Goal: Book appointment/travel/reservation

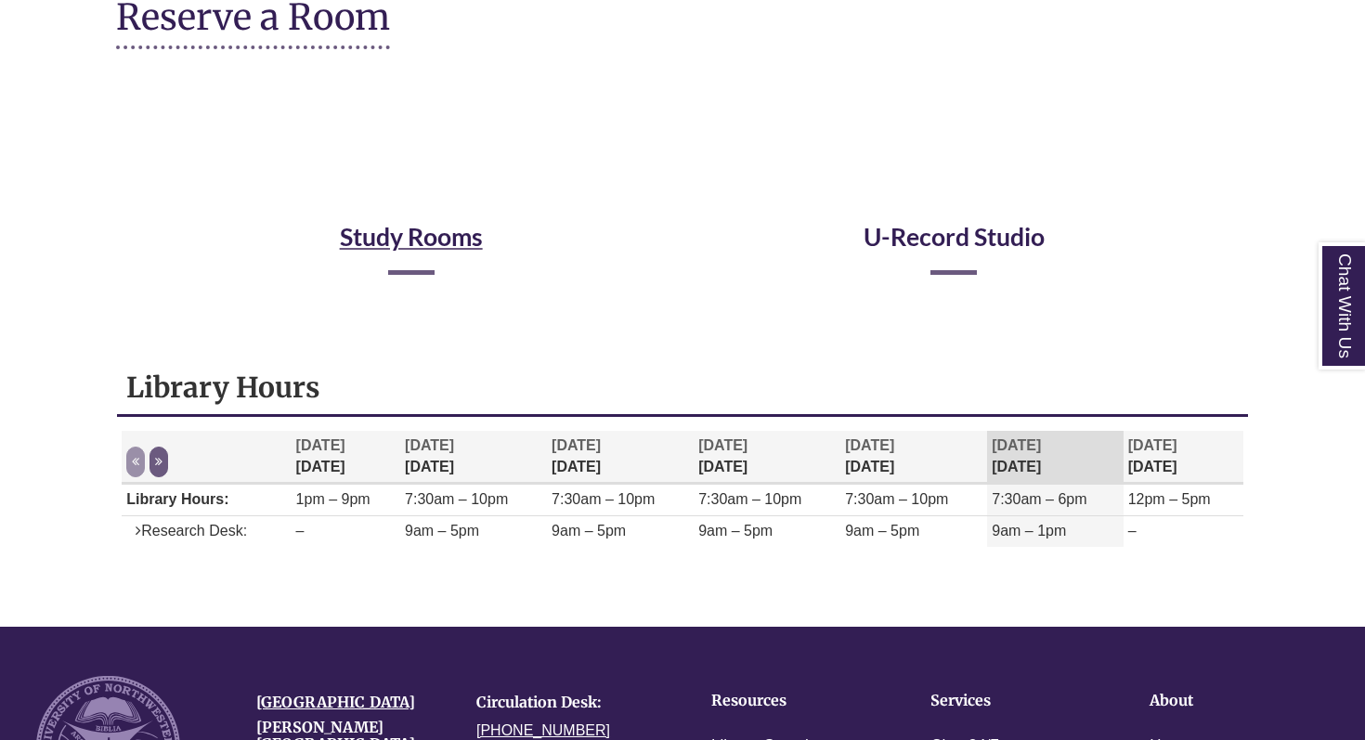
scroll to position [242, 0]
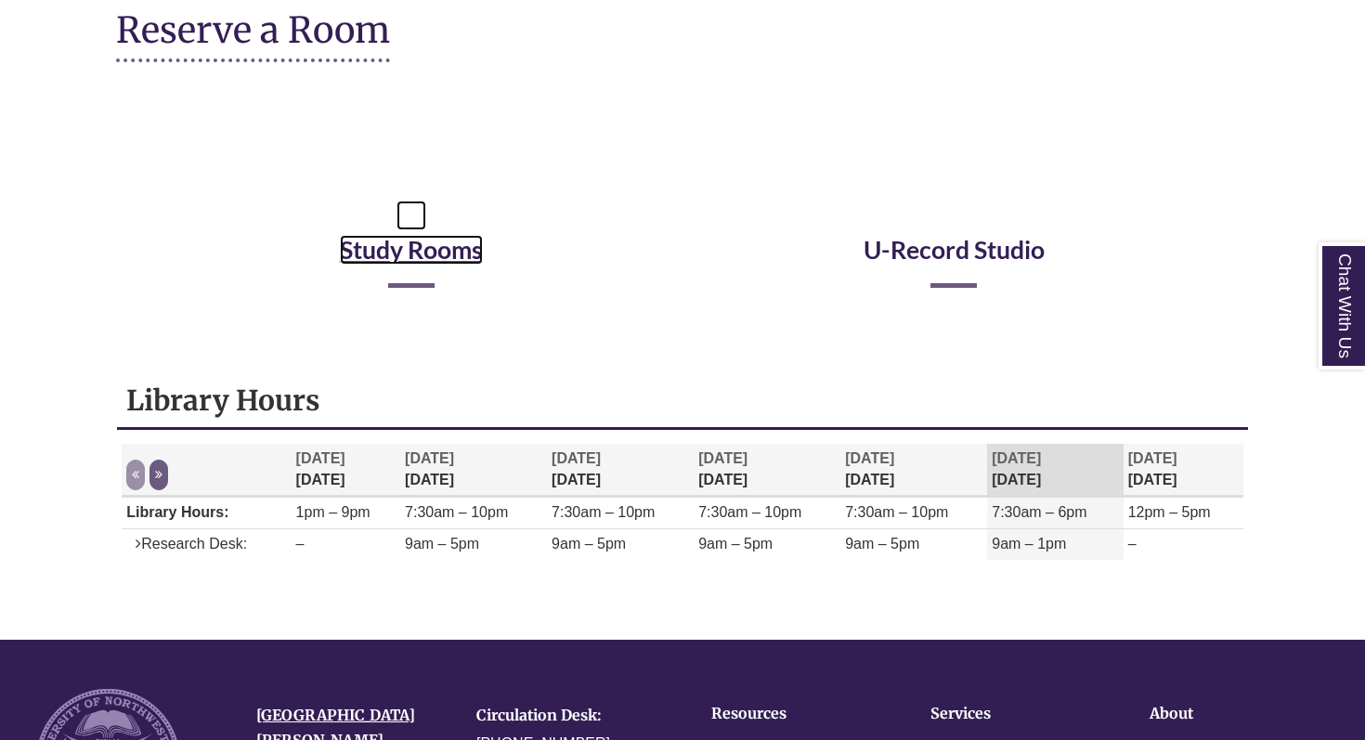
click at [409, 233] on icon "Reserve a Room" at bounding box center [412, 196] width 30 height 119
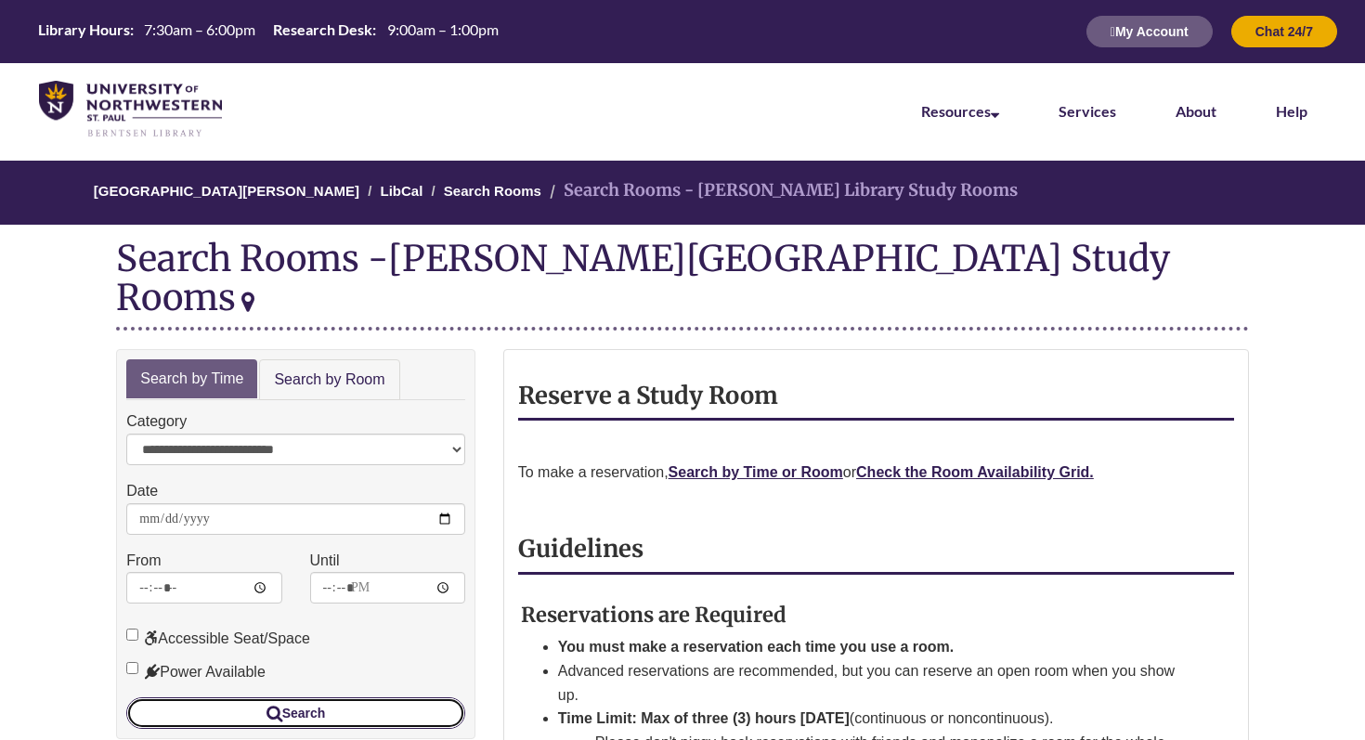
click at [426, 698] on button "Search" at bounding box center [295, 714] width 339 height 32
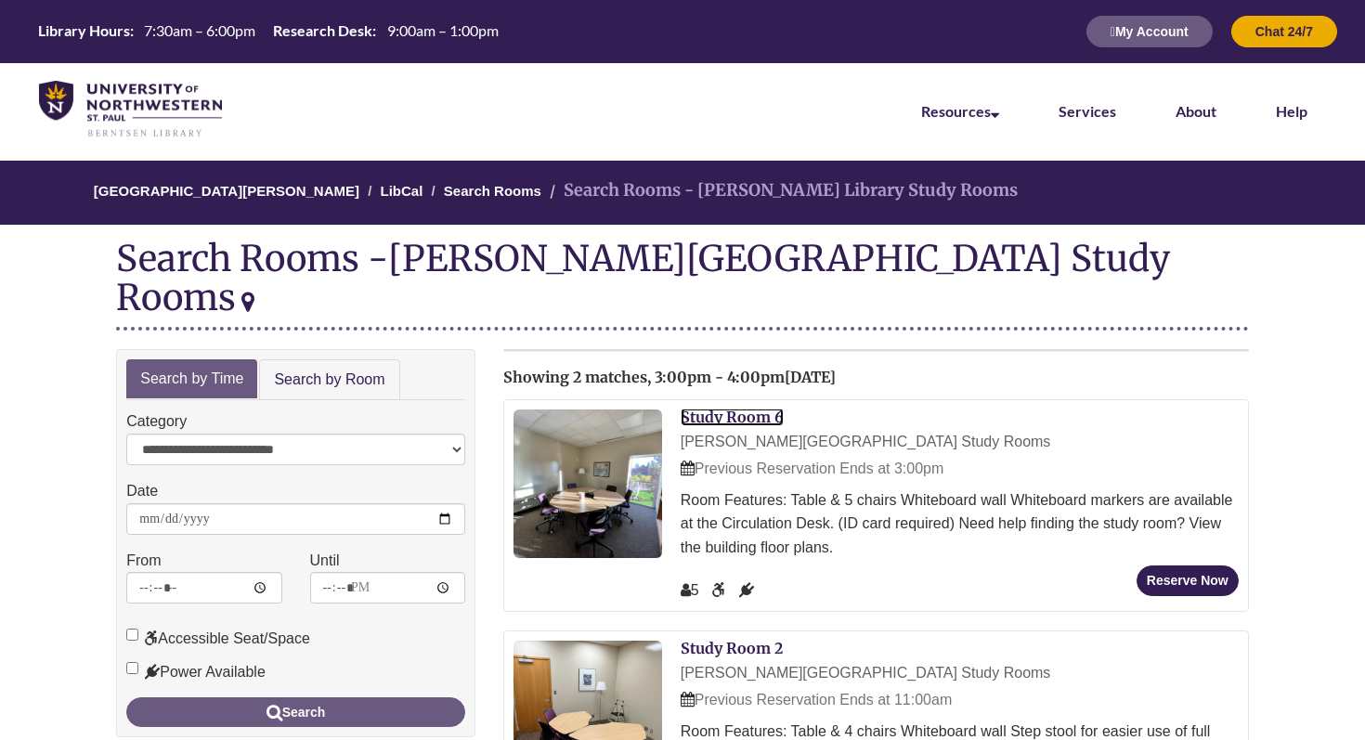
click at [750, 408] on link "Study Room 6" at bounding box center [732, 417] width 103 height 19
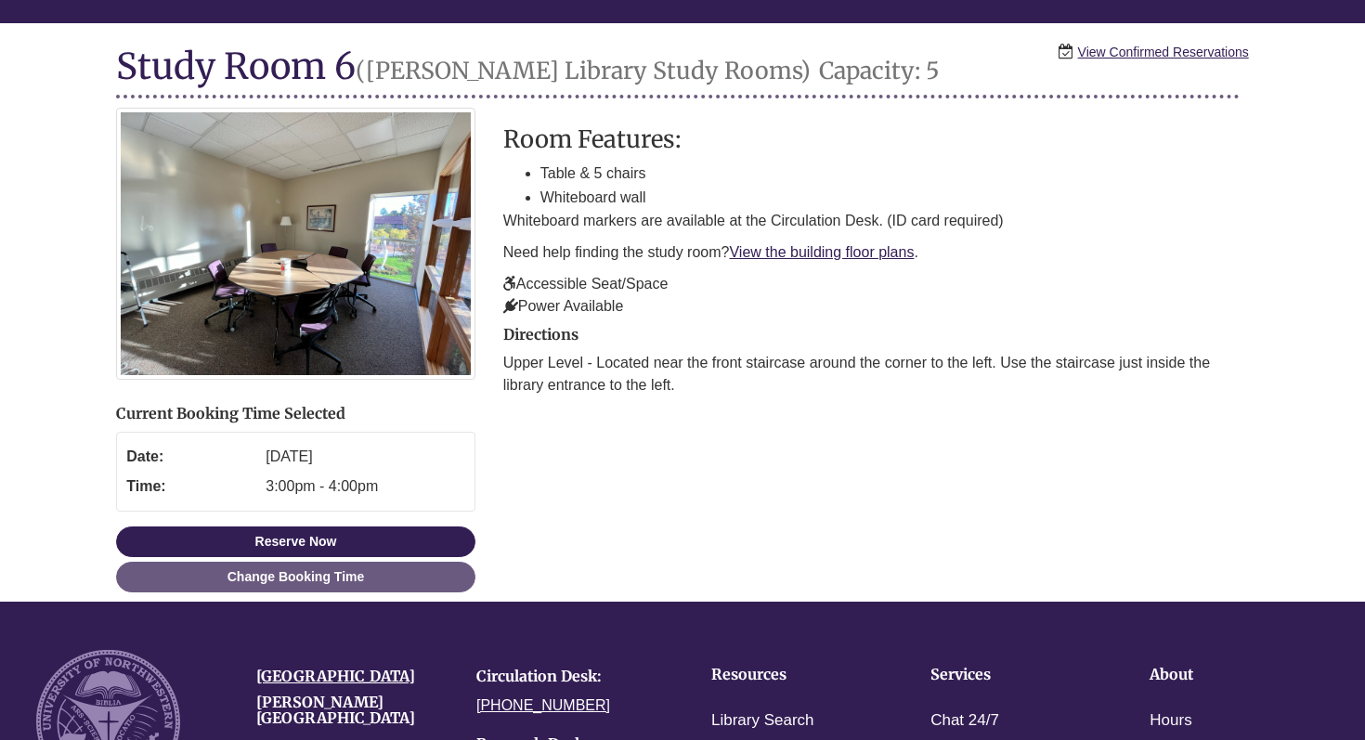
scroll to position [203, 0]
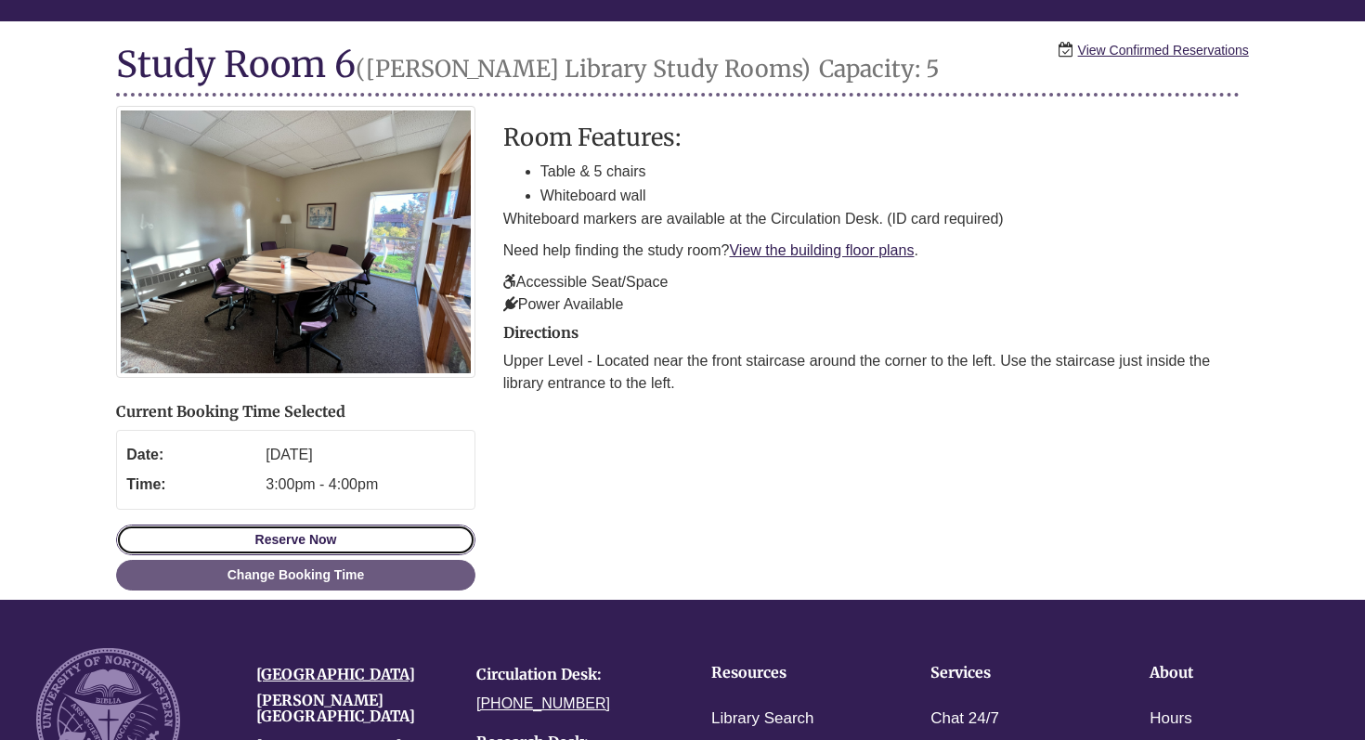
click at [453, 538] on button "Reserve Now" at bounding box center [295, 540] width 359 height 31
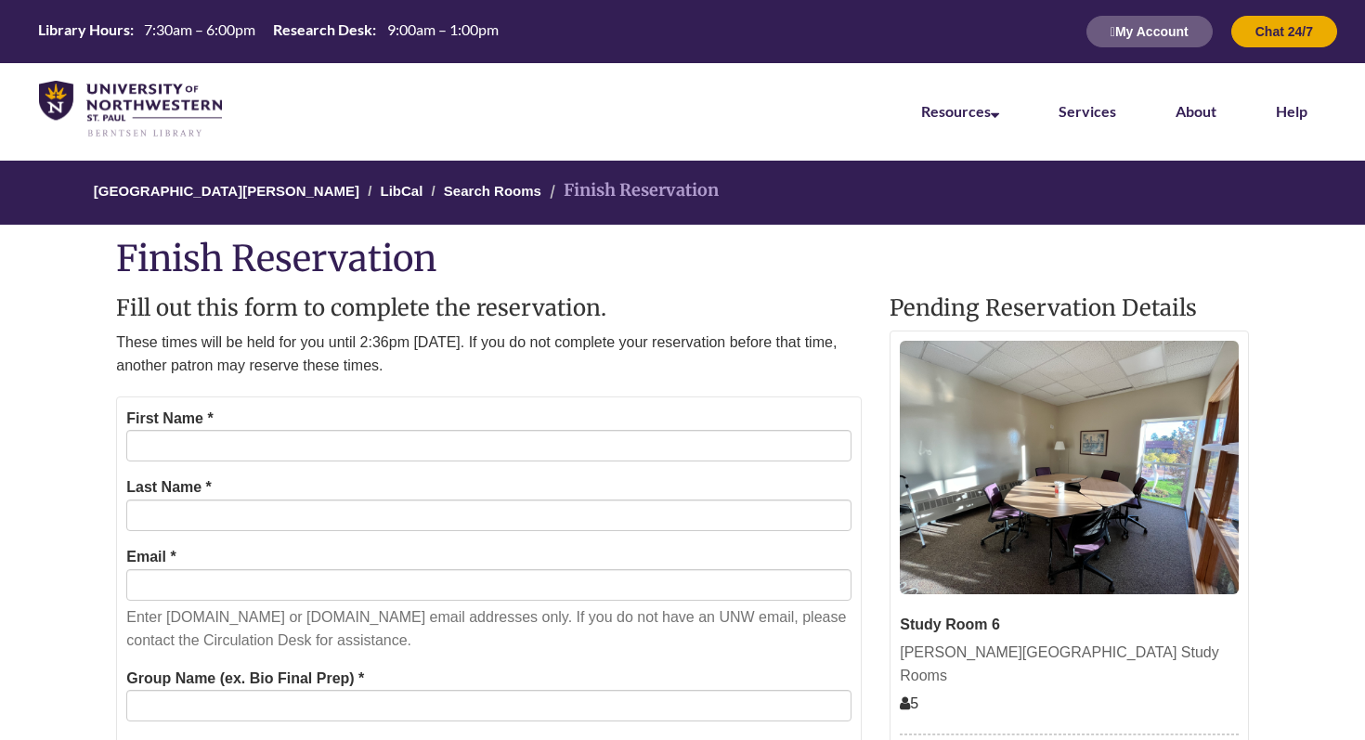
click at [541, 423] on div "First Name *" at bounding box center [488, 435] width 725 height 56
click at [527, 468] on form "First Name * Last Name * Email * Enter students.unwsp.edu or unwsp.edu email ad…" at bounding box center [489, 708] width 746 height 622
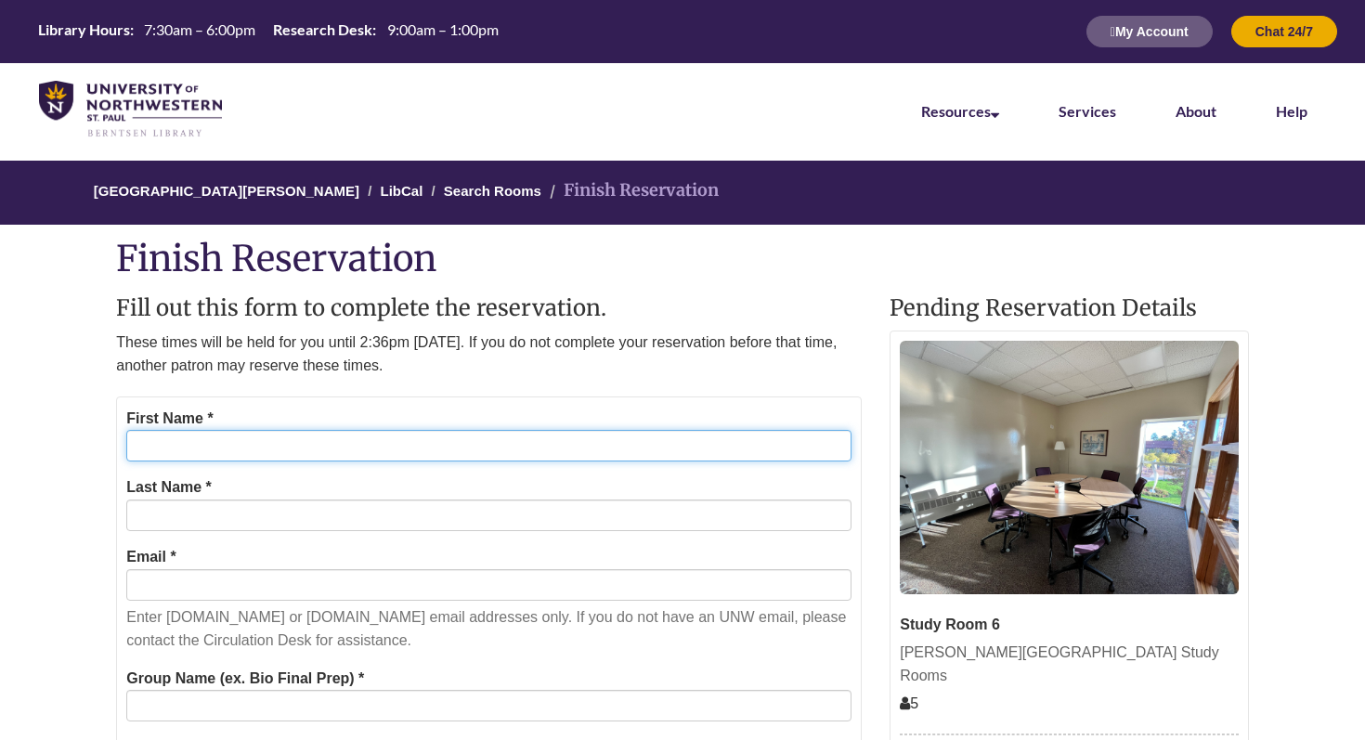
click at [527, 445] on input "First Name *" at bounding box center [488, 446] width 725 height 32
type input "*******"
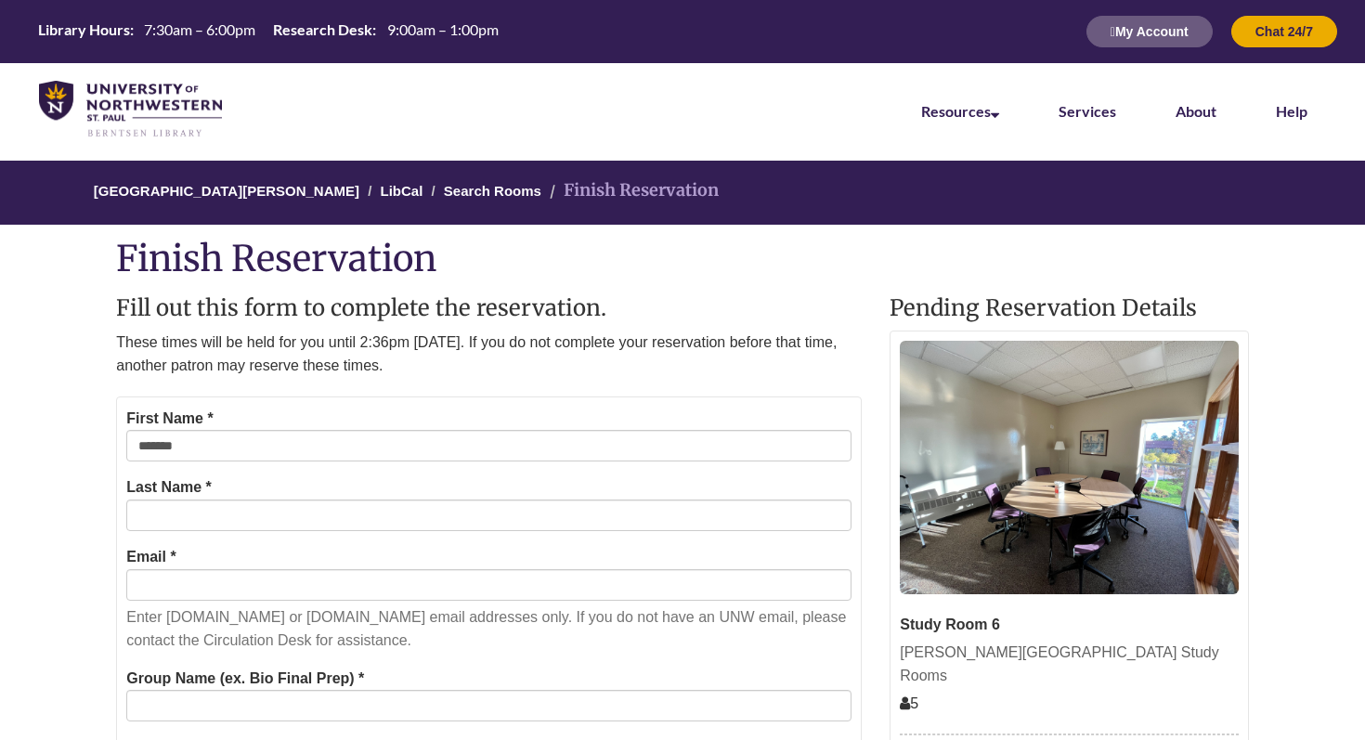
type input "*******"
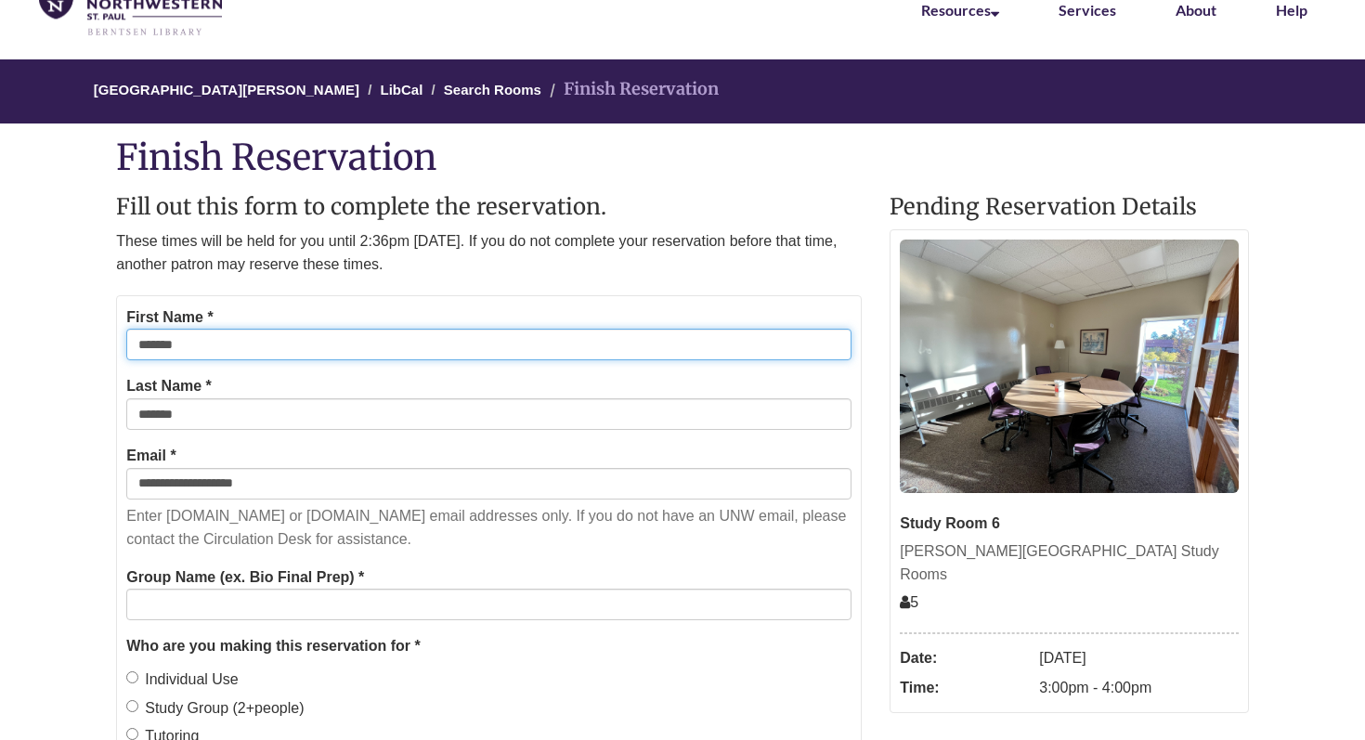
scroll to position [128, 0]
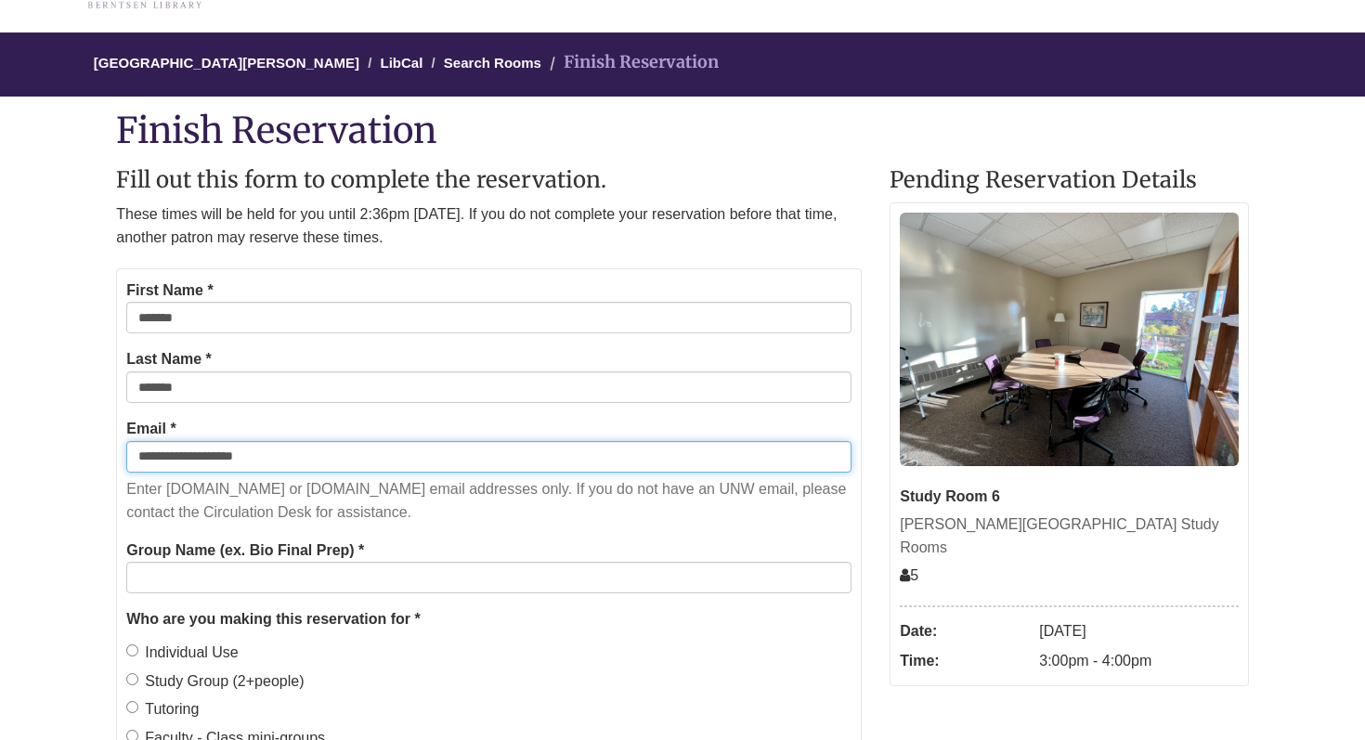
drag, startPoint x: 315, startPoint y: 464, endPoint x: 48, endPoint y: 464, distance: 266.6
click at [48, 464] on body "Skip to Main Content Library Hours: 7:30am – 6:00pm Research Desk: 9:00am – 1:0…" at bounding box center [682, 676] width 1365 height 1609
type input "**********"
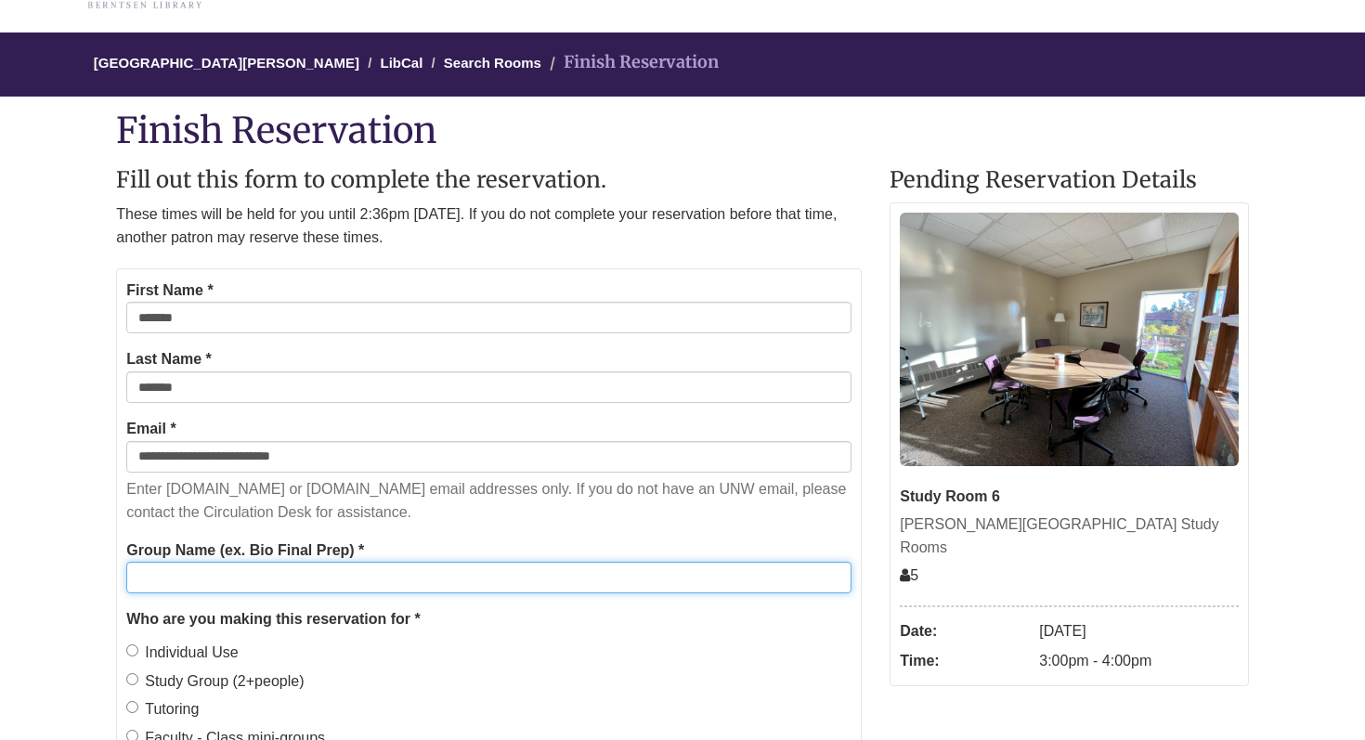
click at [275, 568] on input "Group Name (ex. Bio Final Prep) *" at bounding box center [488, 578] width 725 height 32
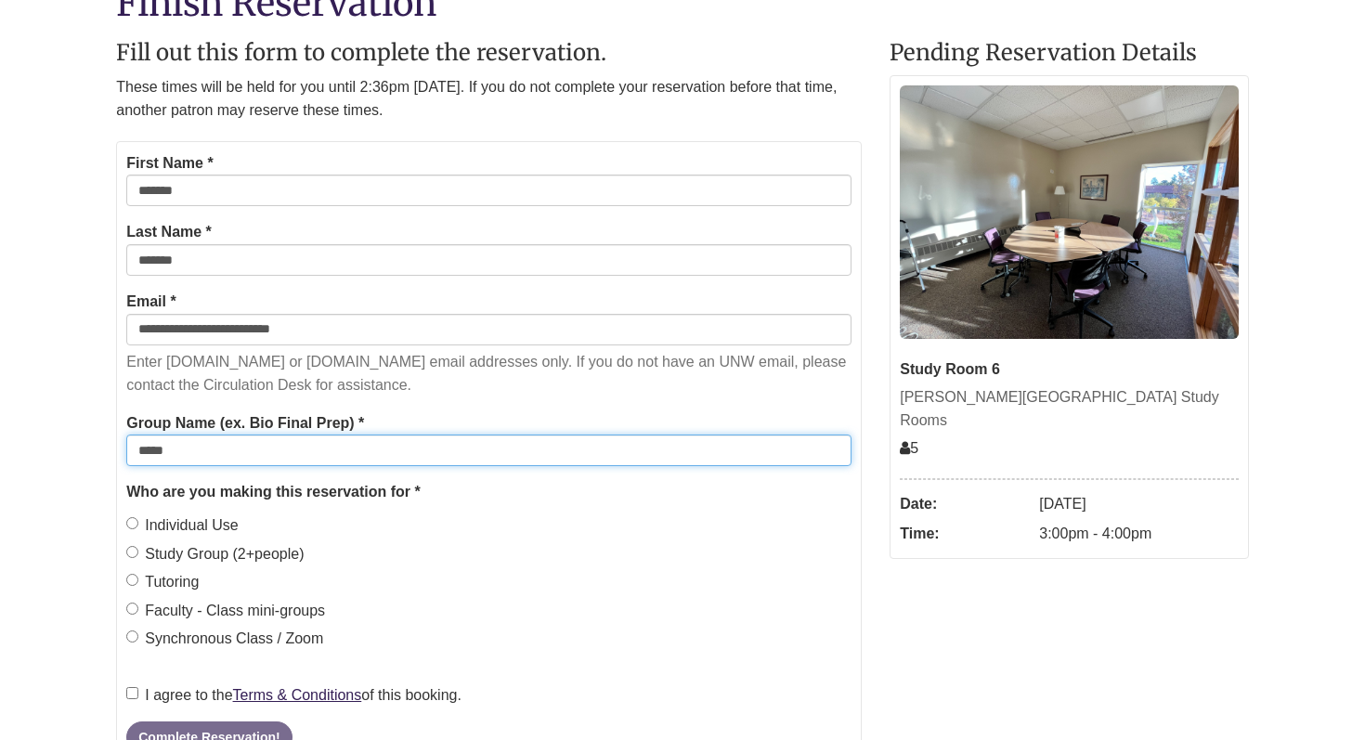
scroll to position [266, 0]
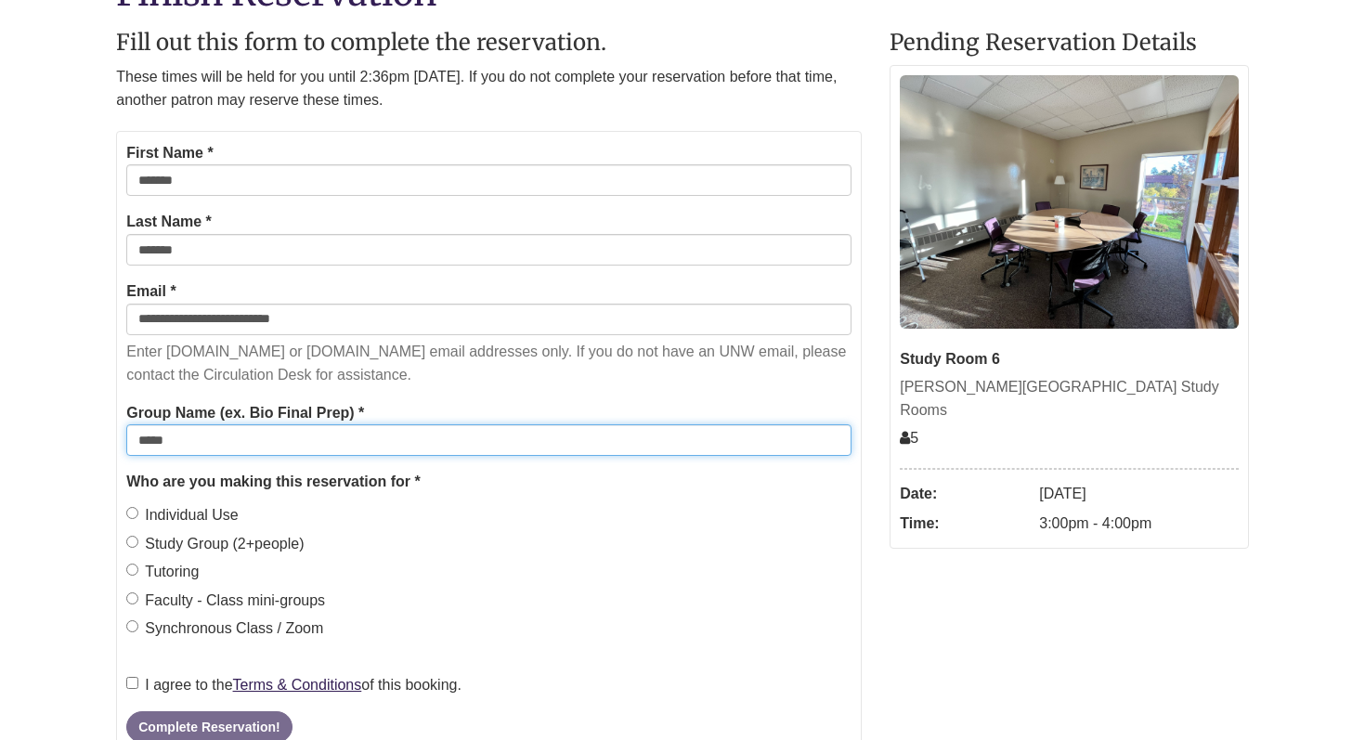
type input "*****"
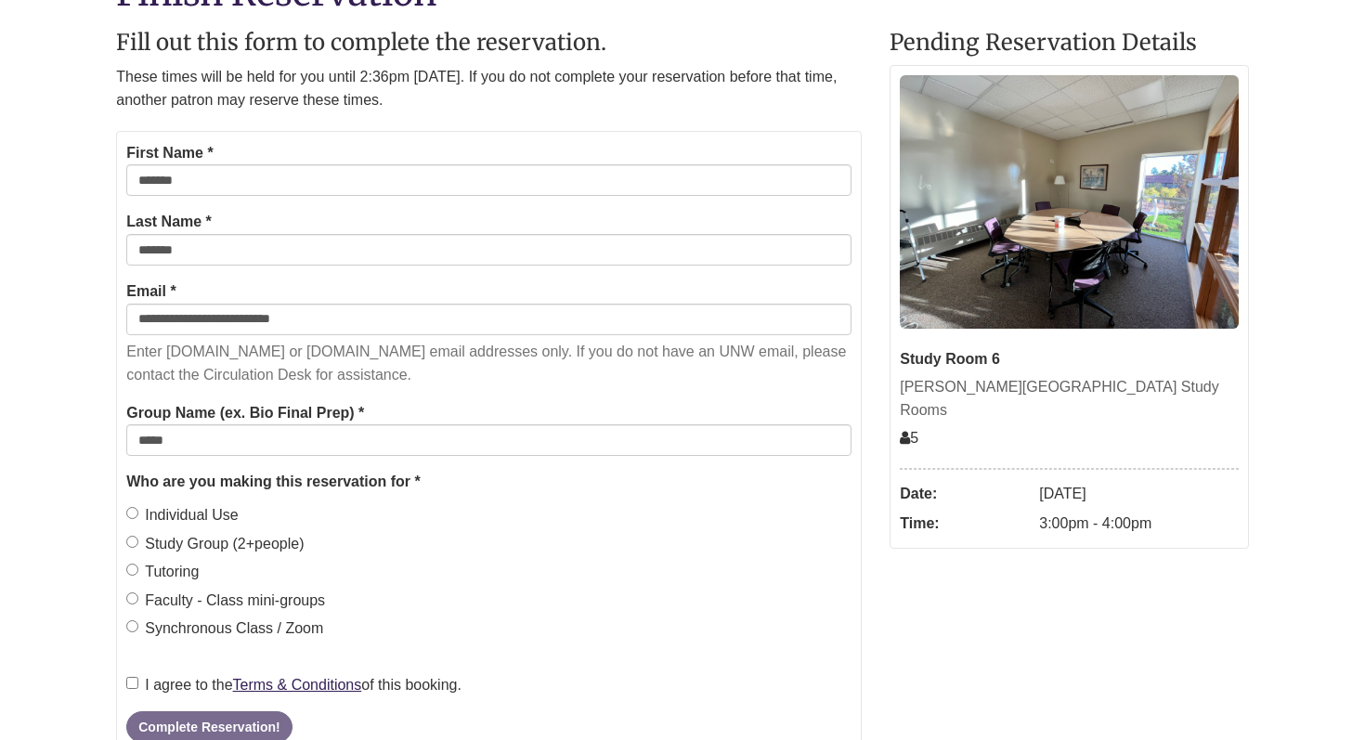
click at [135, 548] on label "Study Group (2+people)" at bounding box center [214, 544] width 177 height 24
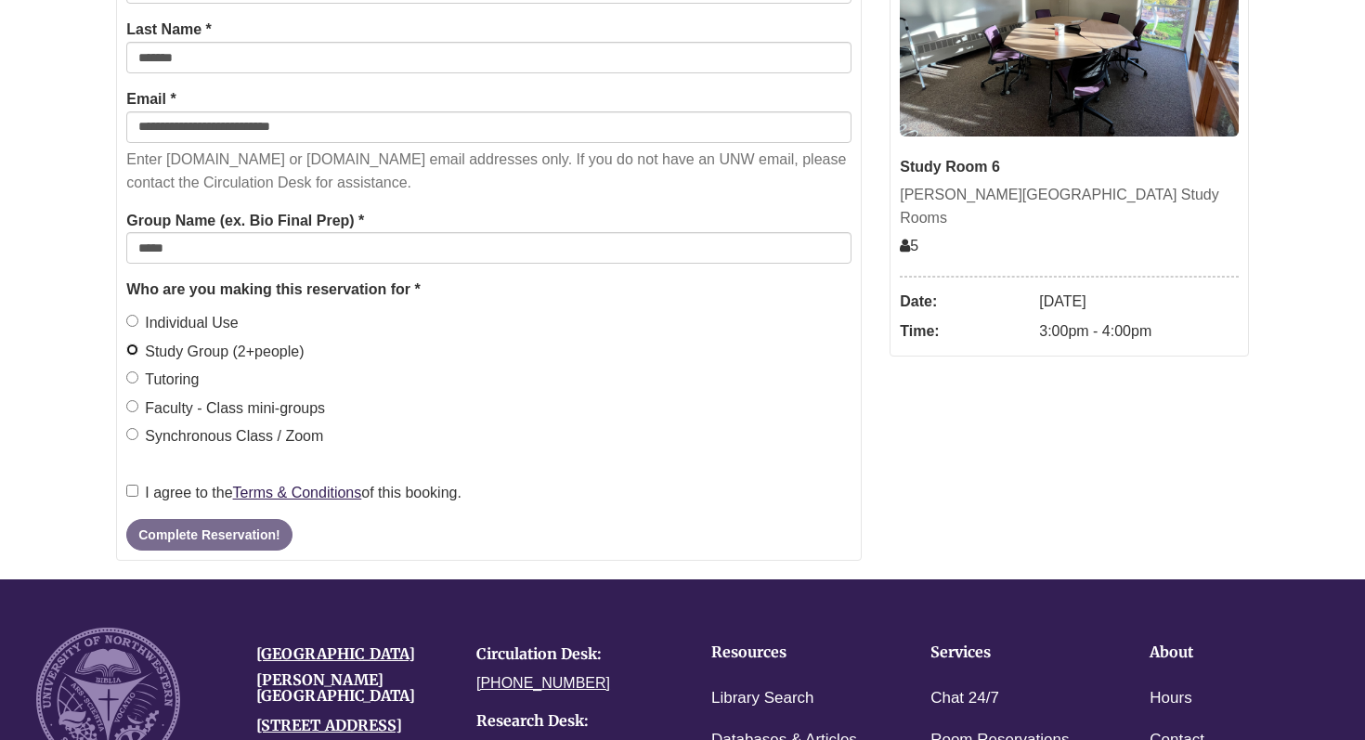
scroll to position [464, 0]
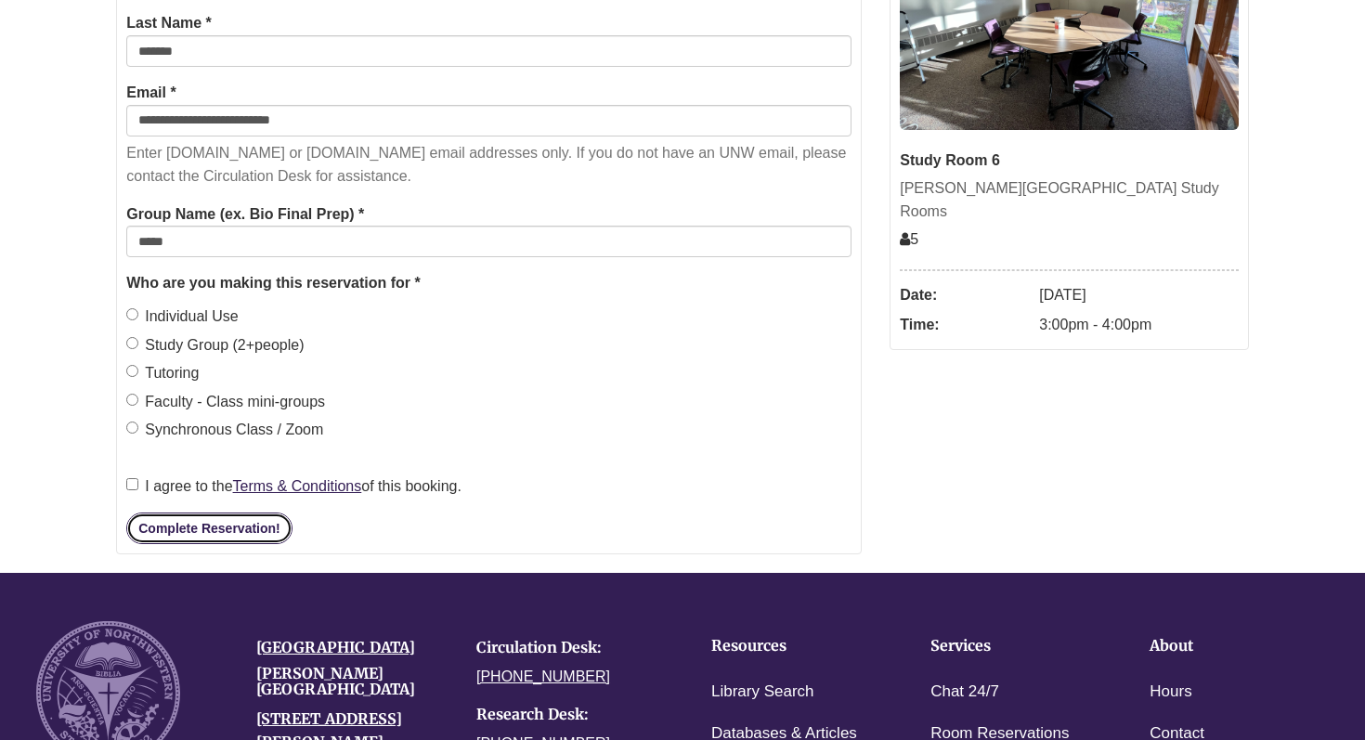
click at [168, 519] on button "Complete Reservation!" at bounding box center [208, 529] width 165 height 32
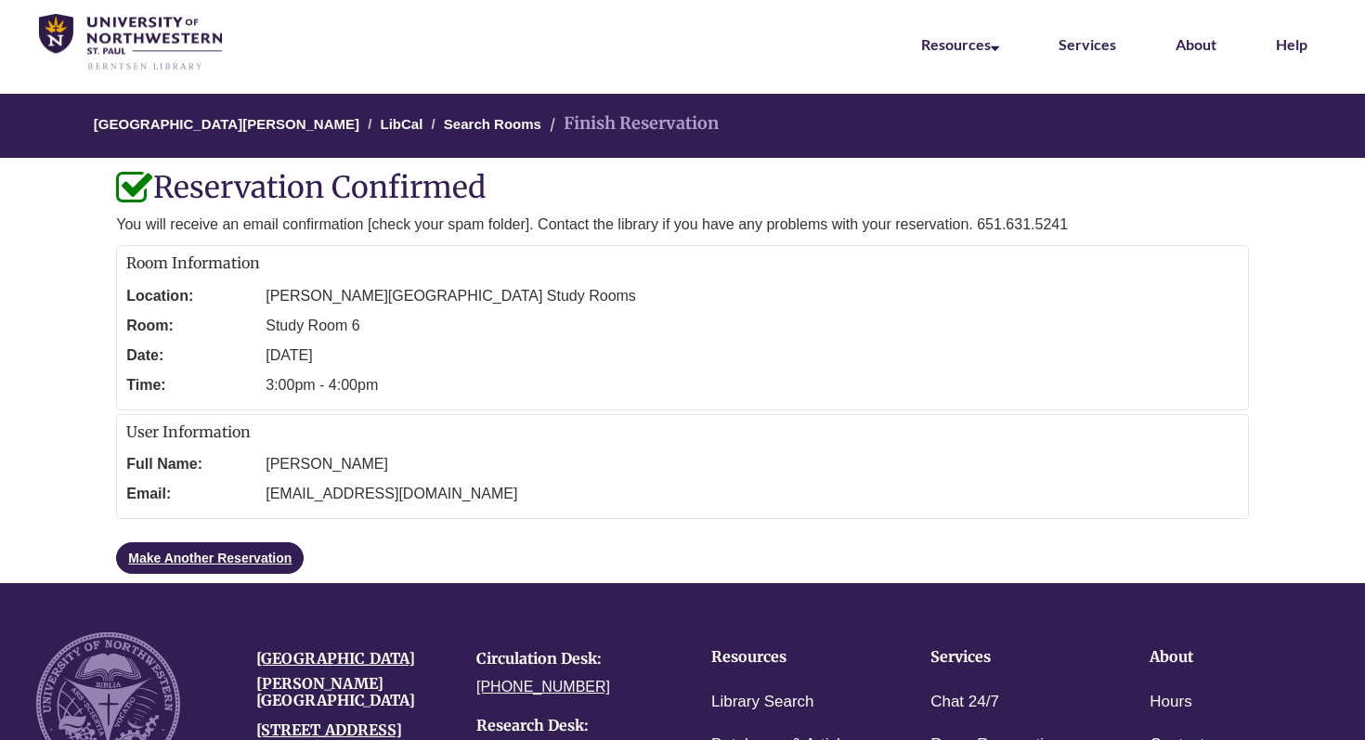
scroll to position [0, 0]
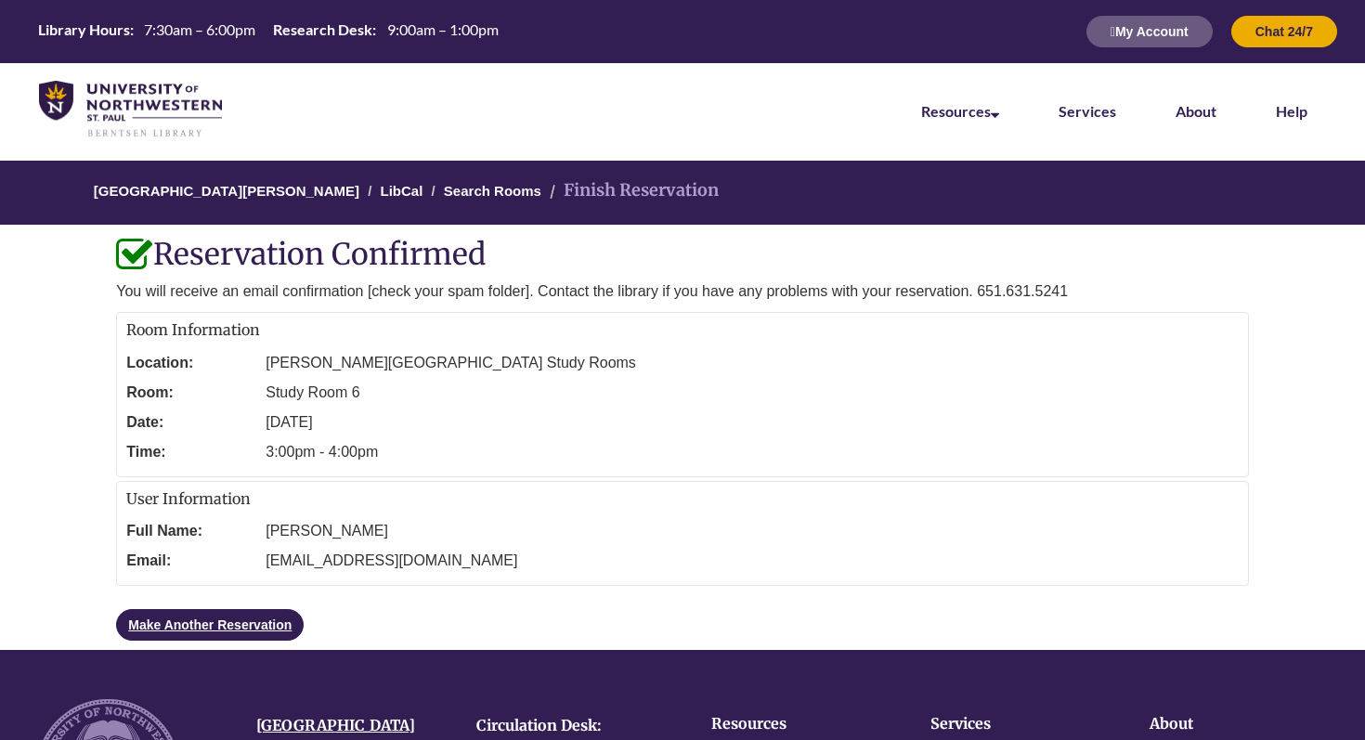
click at [327, 399] on dd "Study Room 6" at bounding box center [752, 393] width 973 height 30
click at [268, 618] on link "Make Another Reservation" at bounding box center [210, 625] width 188 height 32
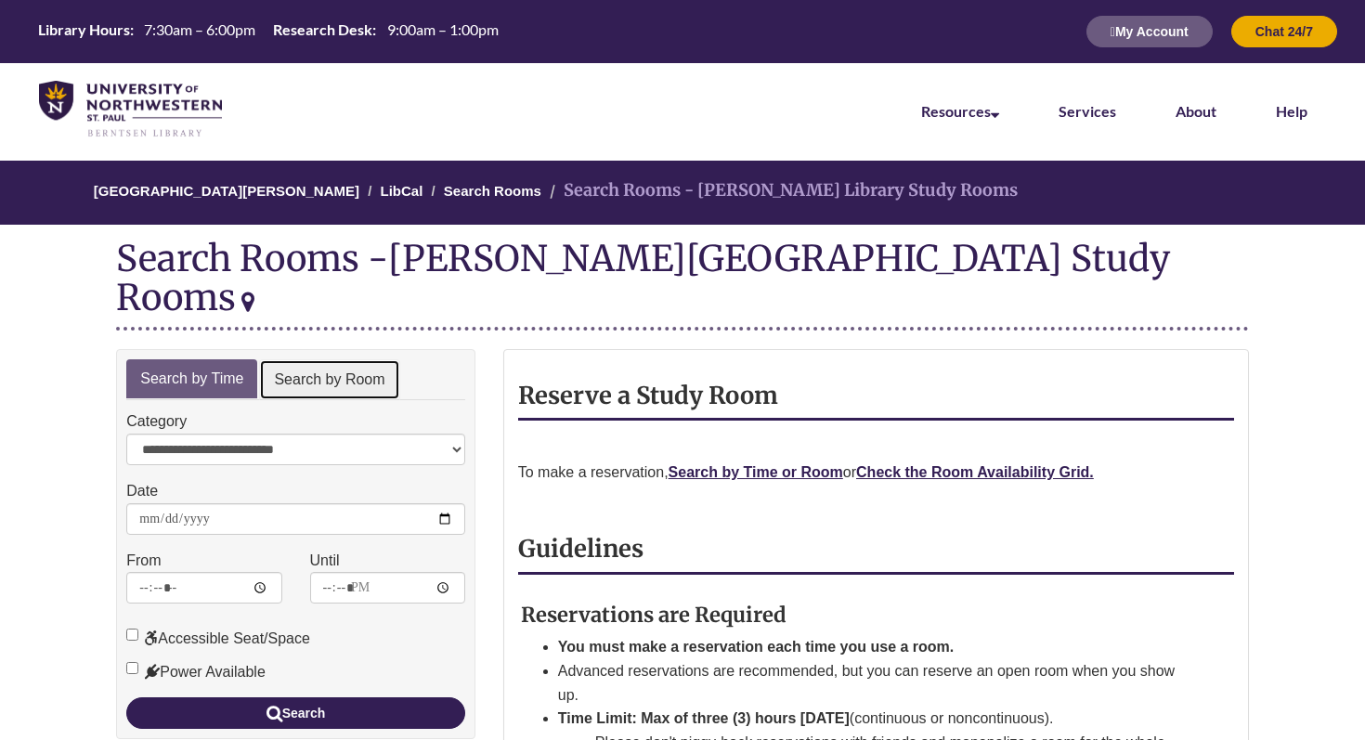
click at [369, 359] on link "Search by Room" at bounding box center [329, 380] width 140 height 42
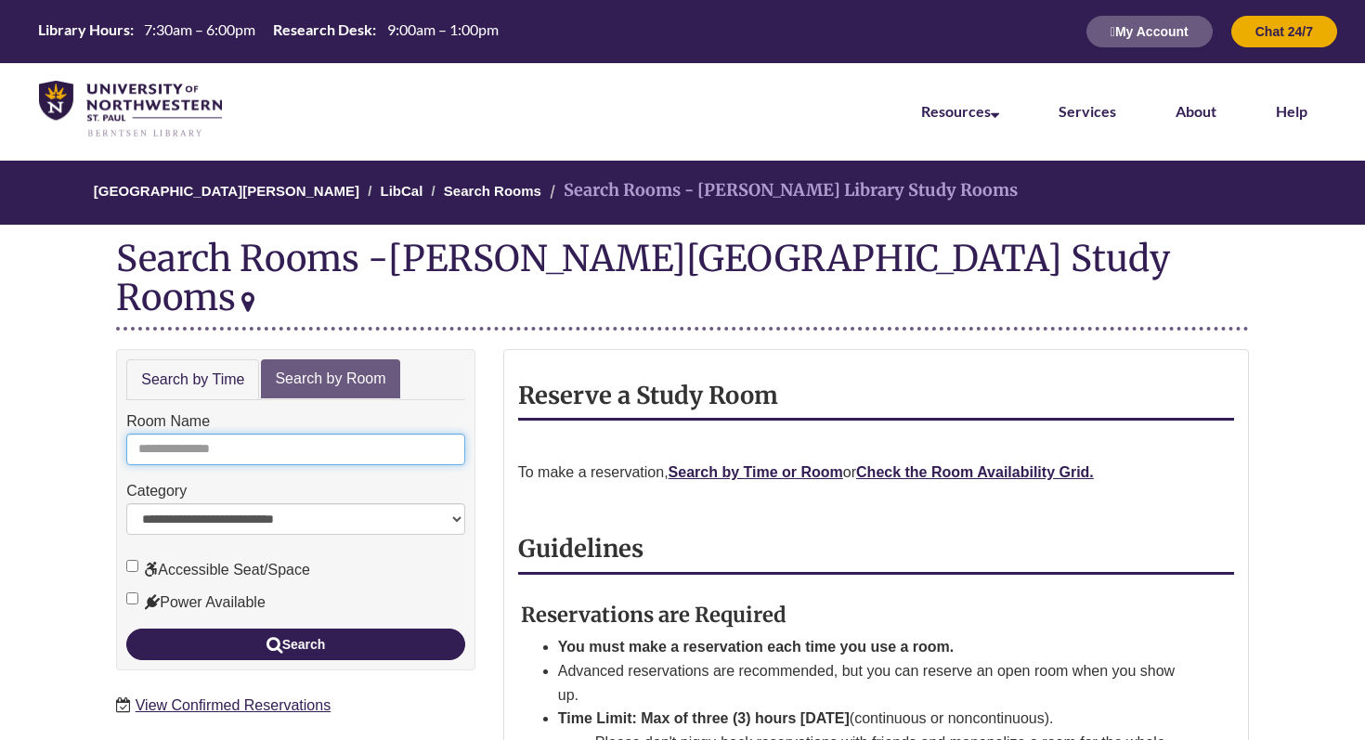
click at [307, 434] on input "Room Name" at bounding box center [295, 450] width 339 height 32
type input "*"
click at [126, 629] on button "Search" at bounding box center [295, 645] width 339 height 32
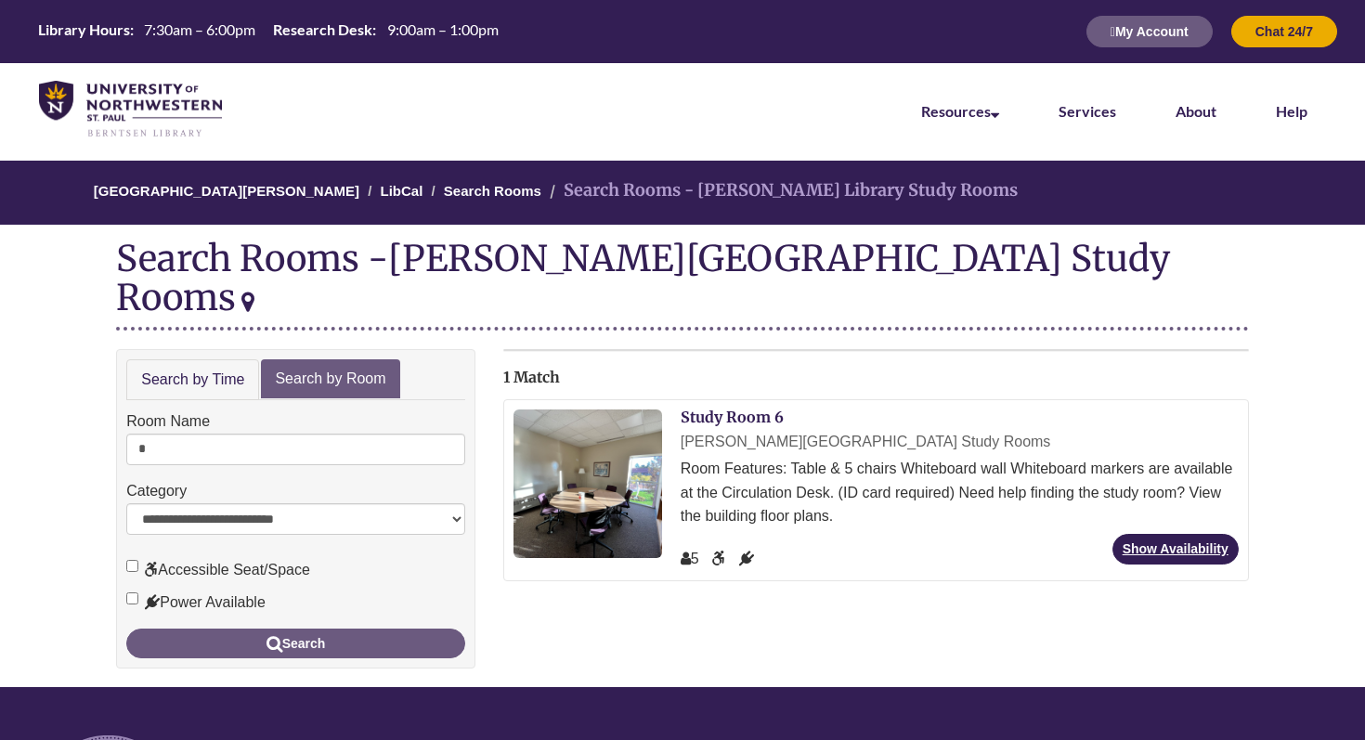
click at [732, 430] on div "[PERSON_NAME][GEOGRAPHIC_DATA] Study Rooms" at bounding box center [960, 442] width 558 height 24
click at [735, 408] on link "Study Room 6" at bounding box center [732, 417] width 103 height 19
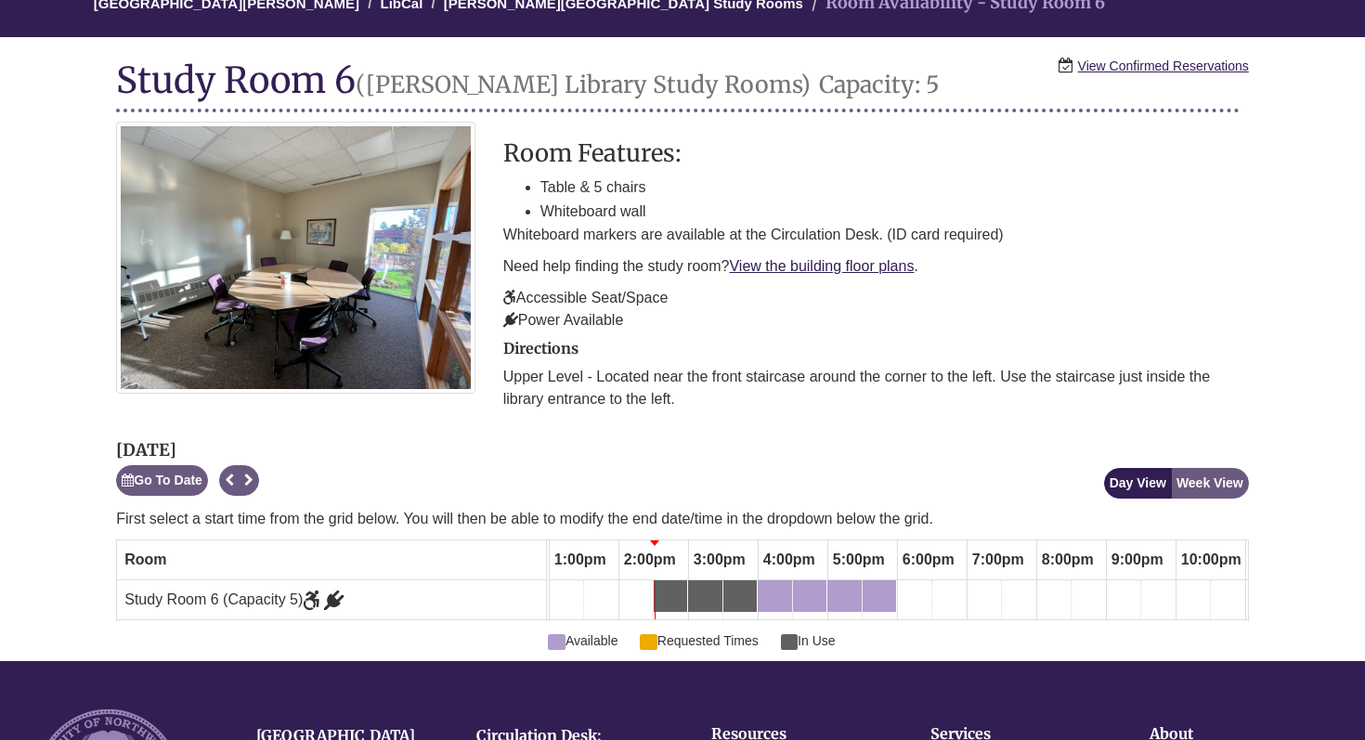
scroll to position [219, 0]
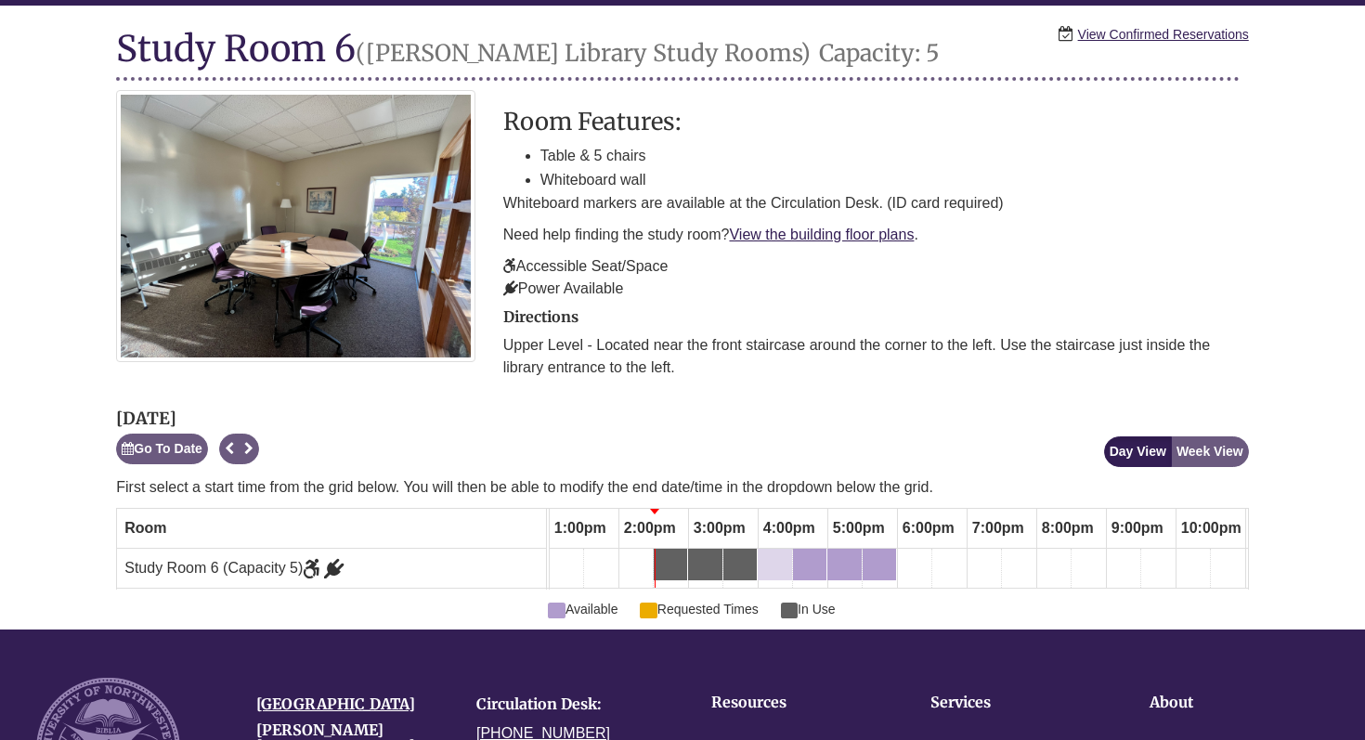
click at [783, 564] on div "4:00pm Friday, September 19, 2025 - Study Room 6 - Available" at bounding box center [775, 565] width 31 height 20
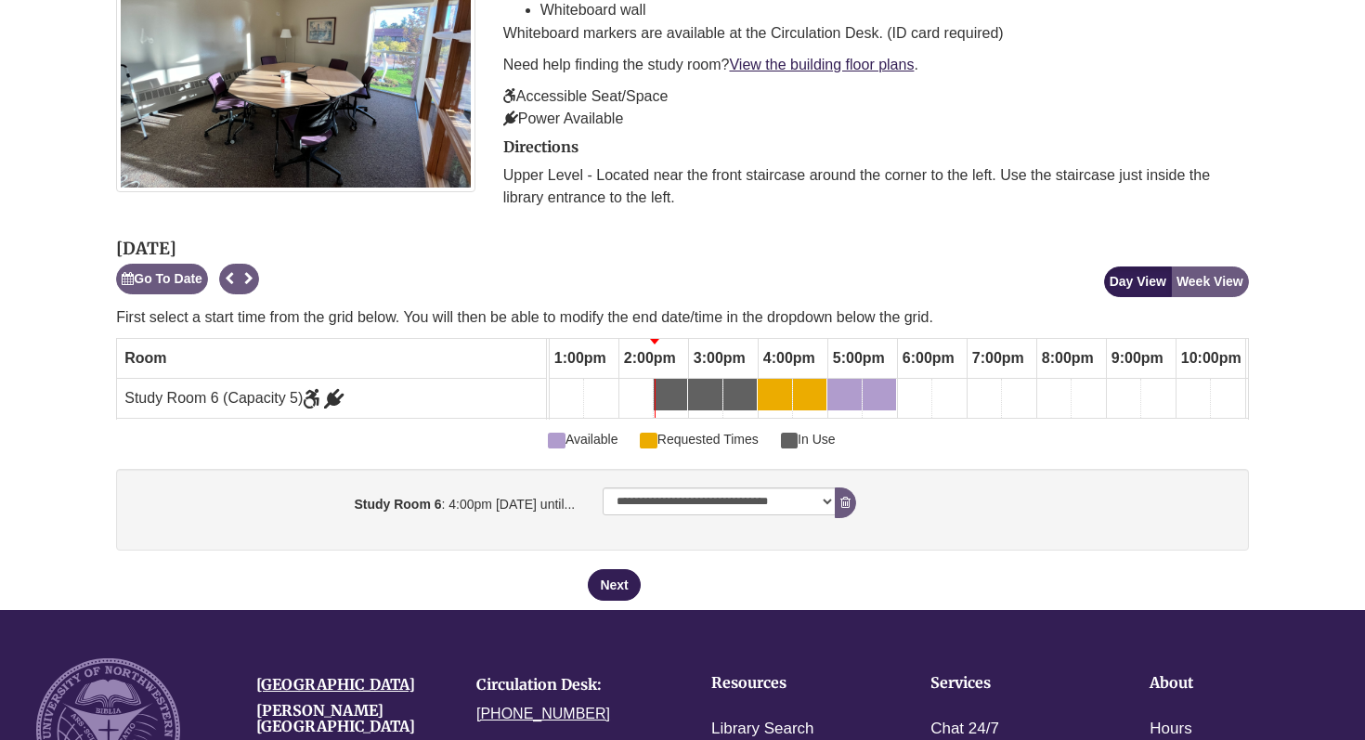
scroll to position [390, 0]
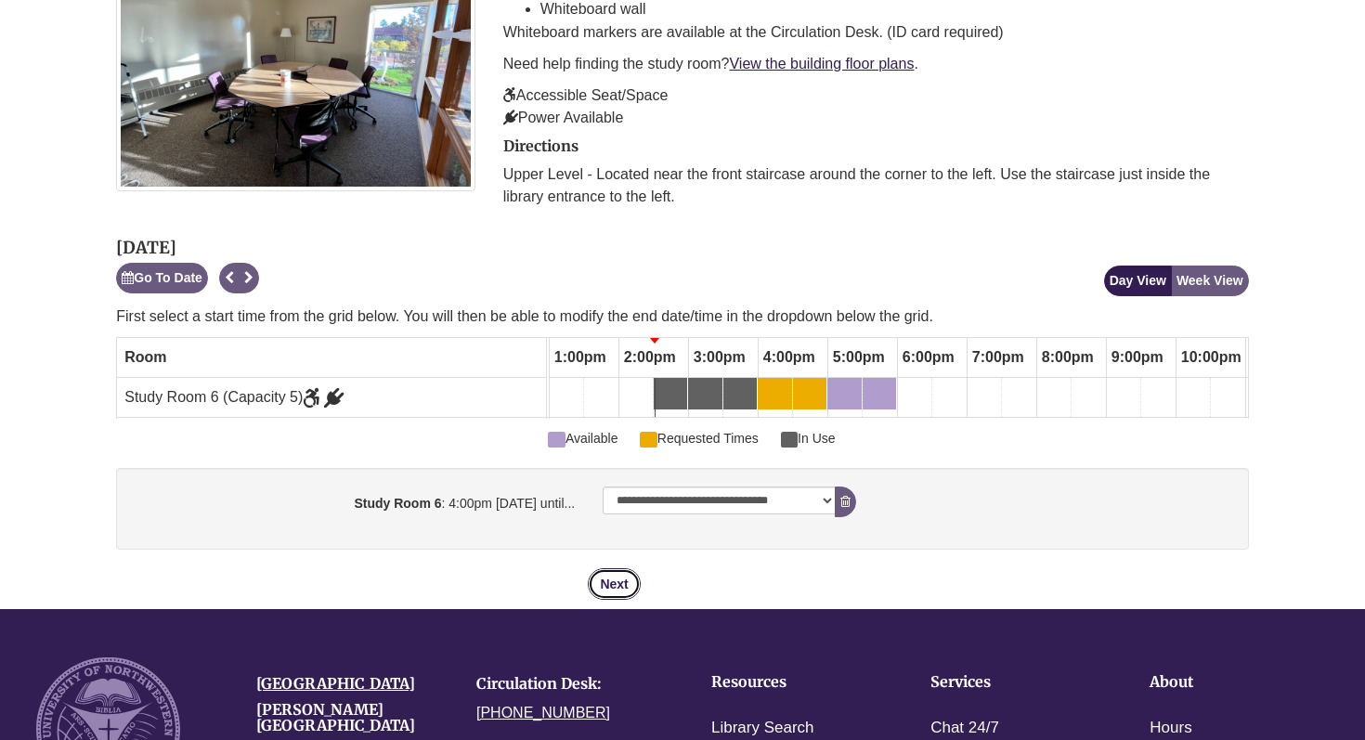
click at [626, 594] on button "Next" at bounding box center [614, 584] width 52 height 32
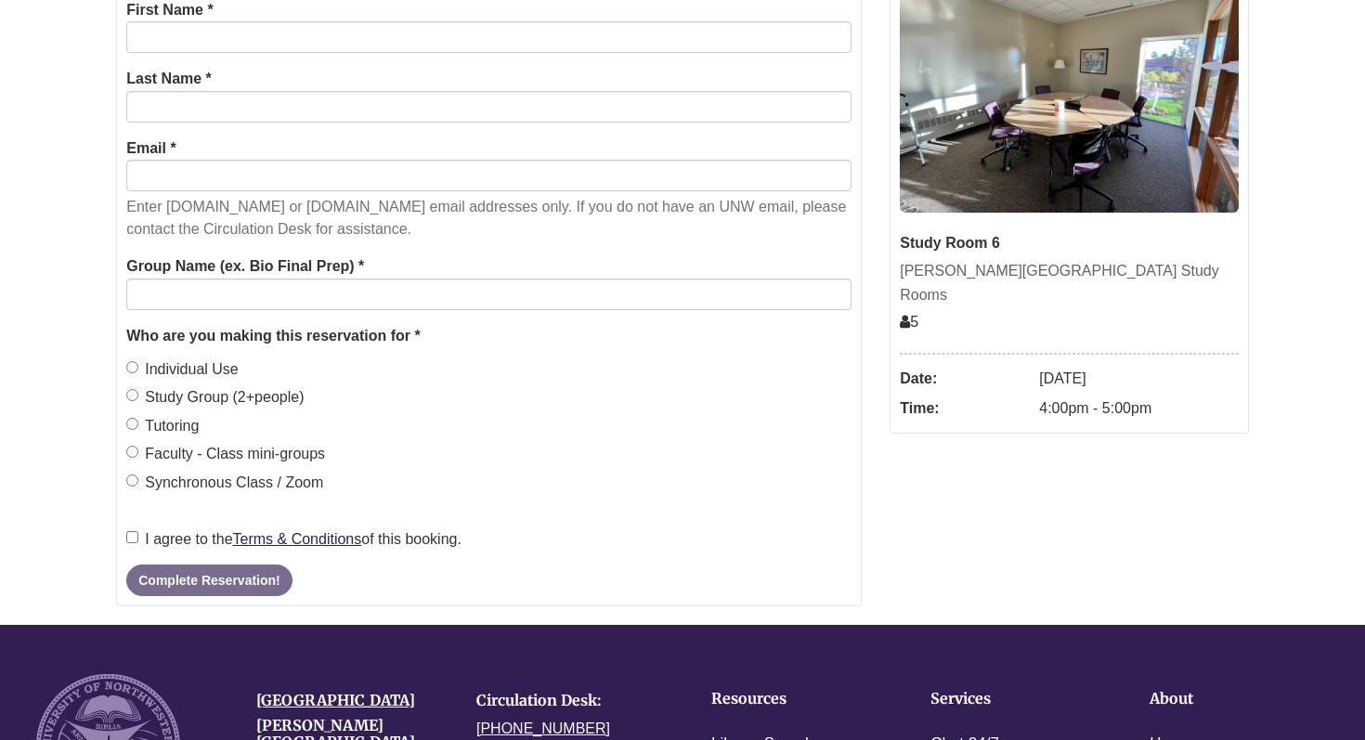
scroll to position [0, 0]
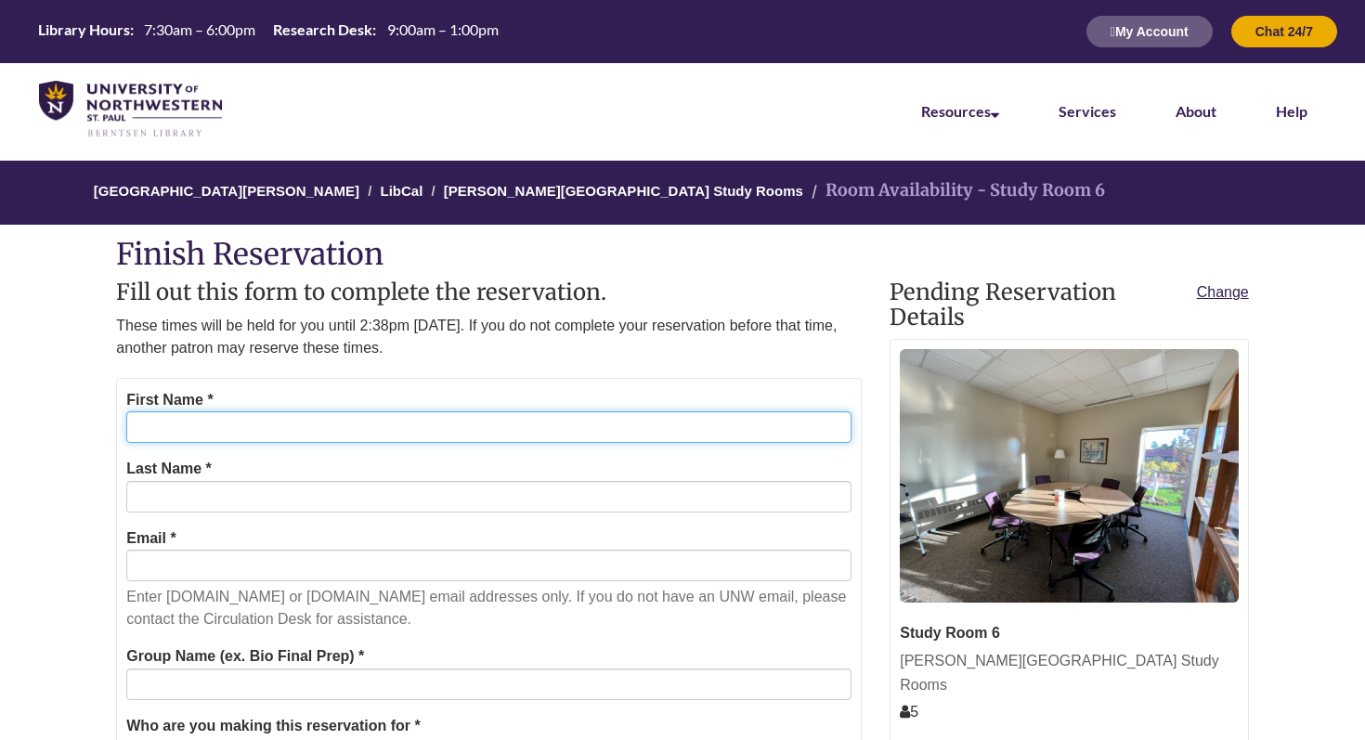
click at [592, 433] on input "First Name *" at bounding box center [488, 427] width 725 height 32
type input "*******"
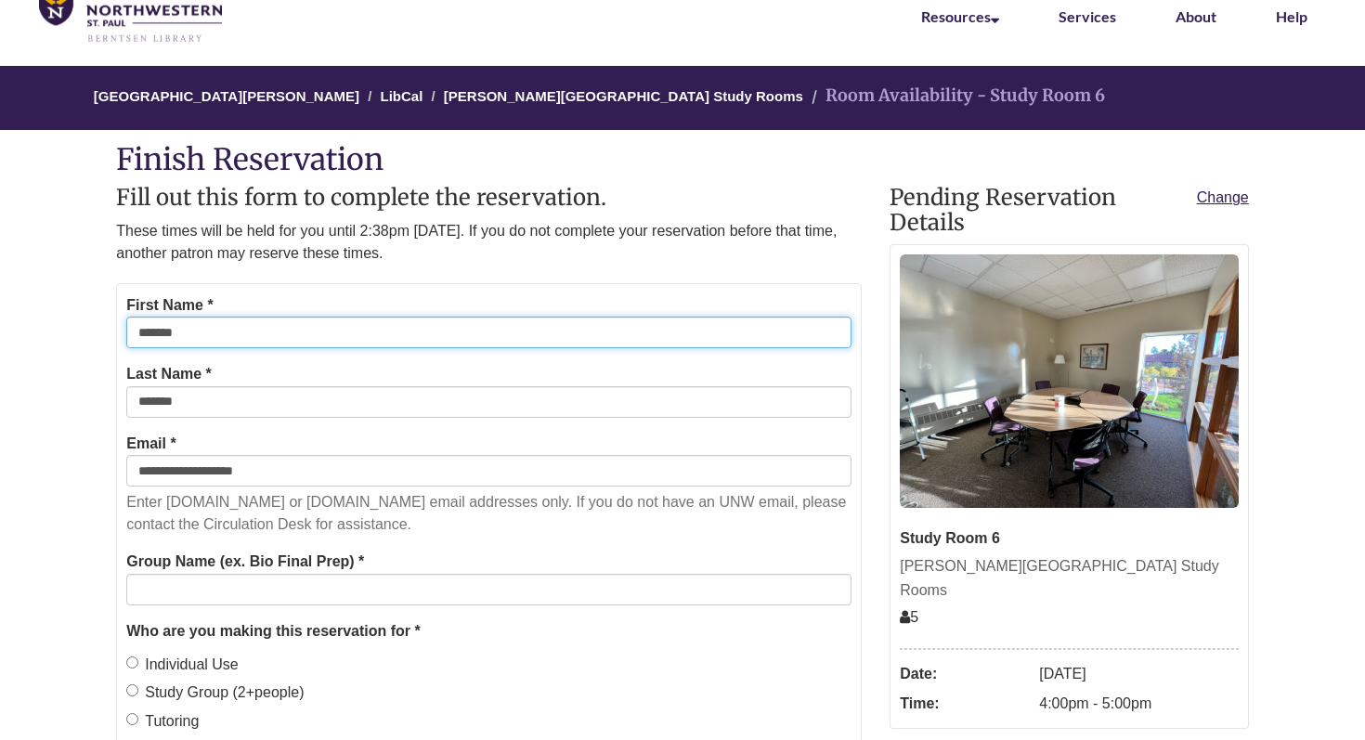
scroll to position [108, 0]
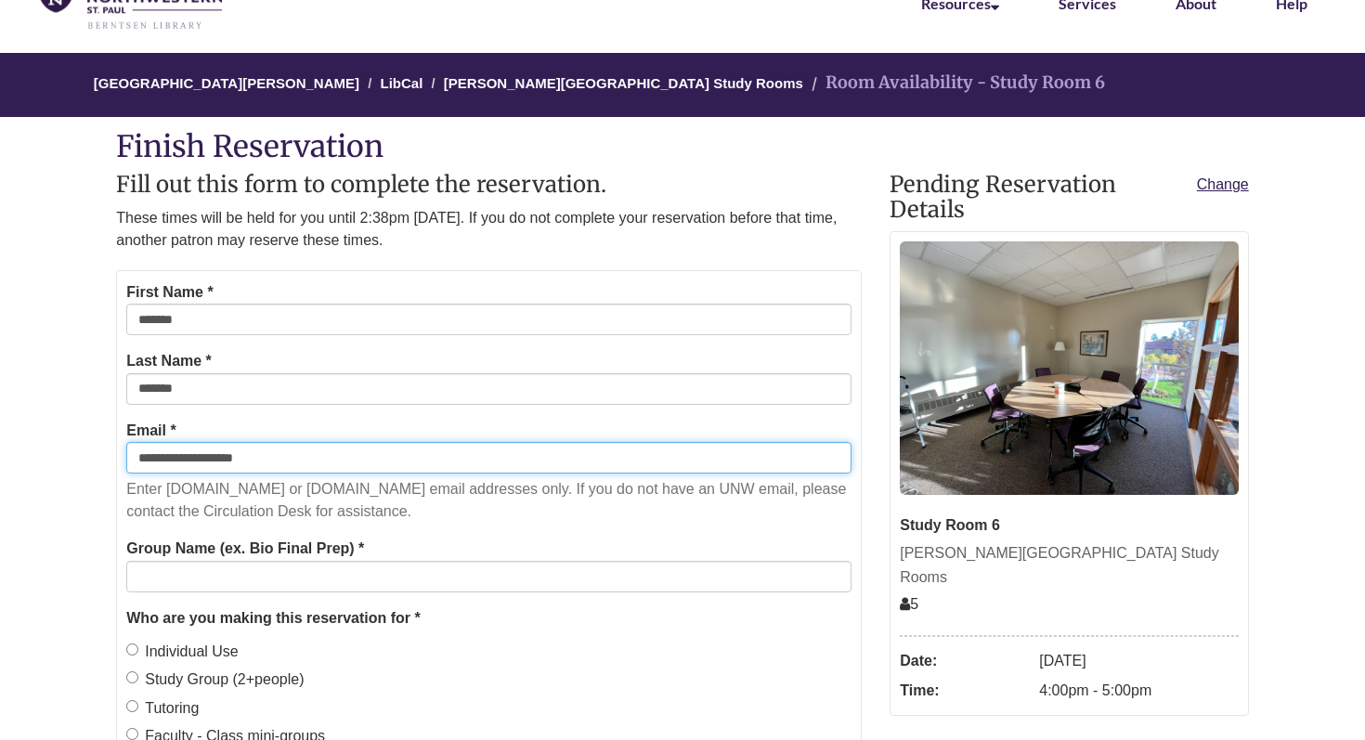
drag, startPoint x: 279, startPoint y: 467, endPoint x: 78, endPoint y: 467, distance: 200.6
click at [78, 467] on body "Alternate page for screen reader Users Skip to Main Content Library Hours: 7:30…" at bounding box center [682, 685] width 1365 height 1587
type input "*"
type input "**********"
click at [228, 555] on label "Group Name (ex. Bio Final Prep) *" at bounding box center [245, 549] width 238 height 24
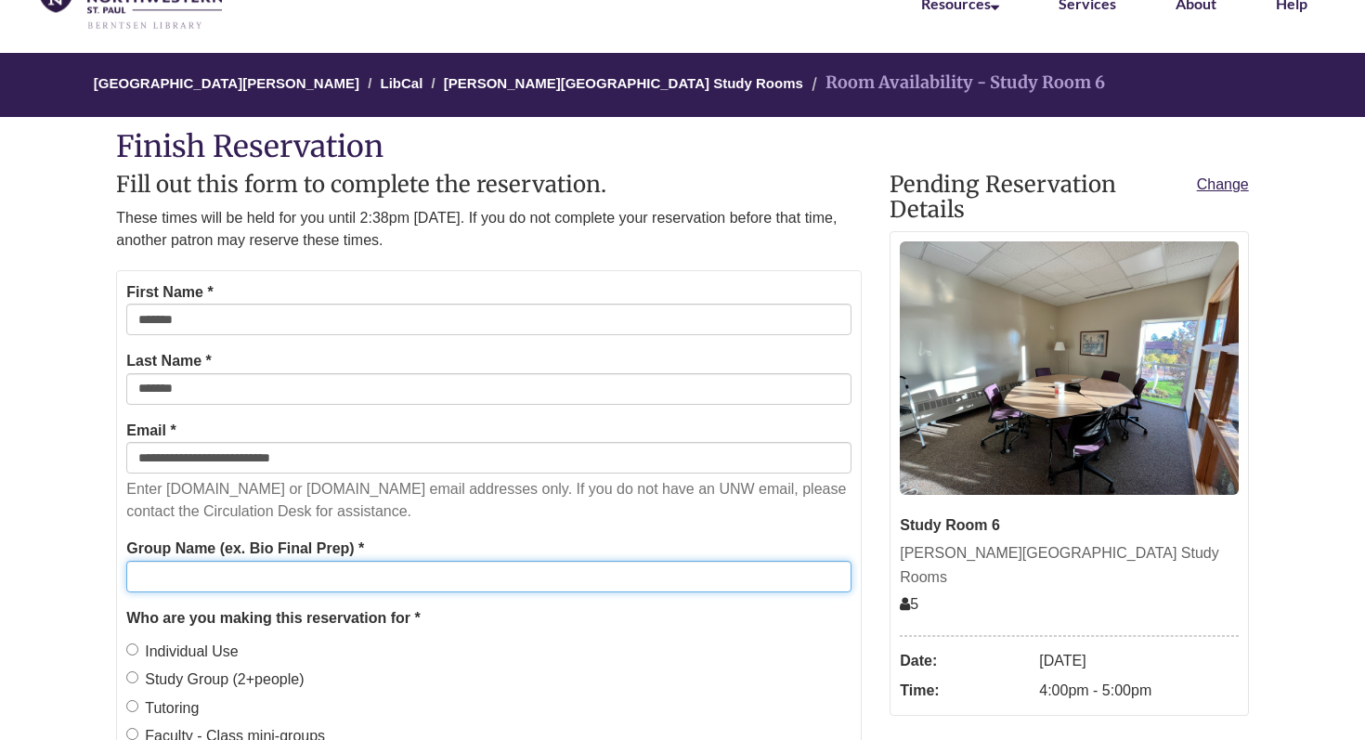
click at [228, 561] on input "Group Name (ex. Bio Final Prep) *" at bounding box center [488, 577] width 725 height 32
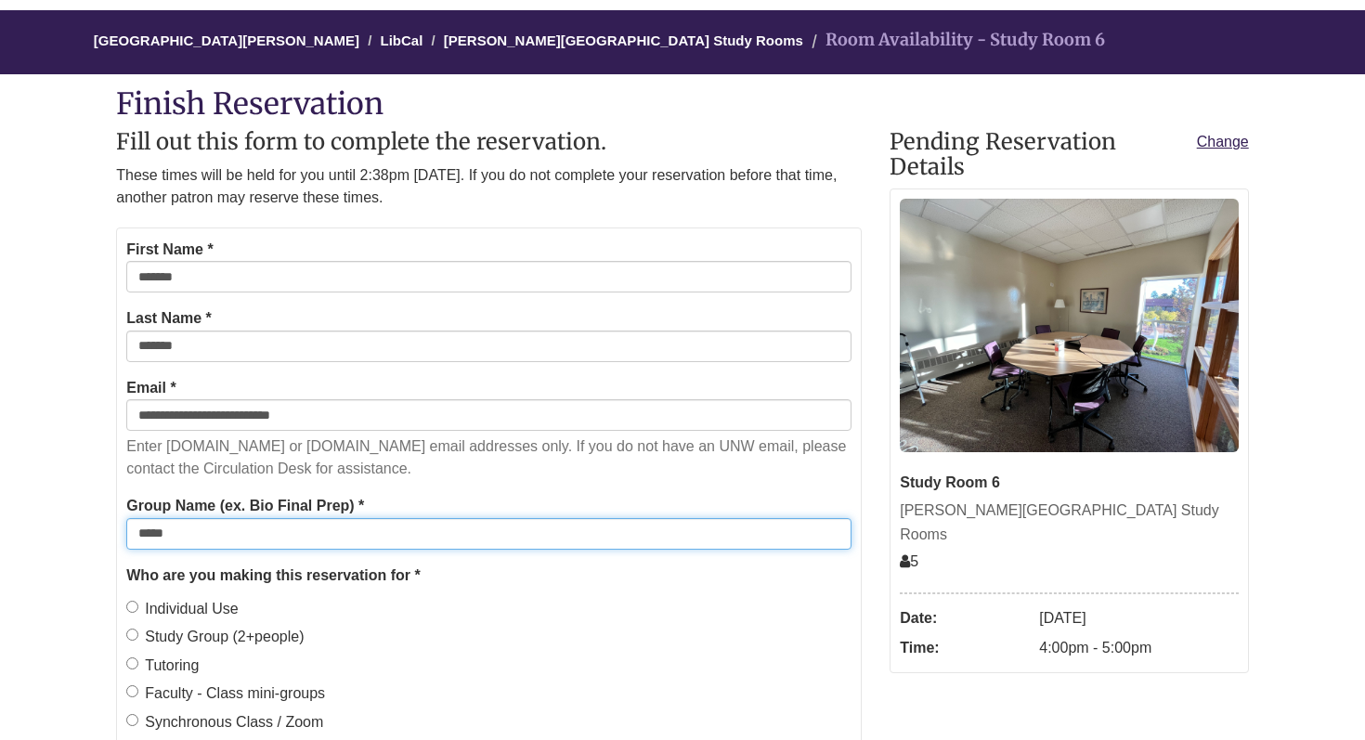
type input "*****"
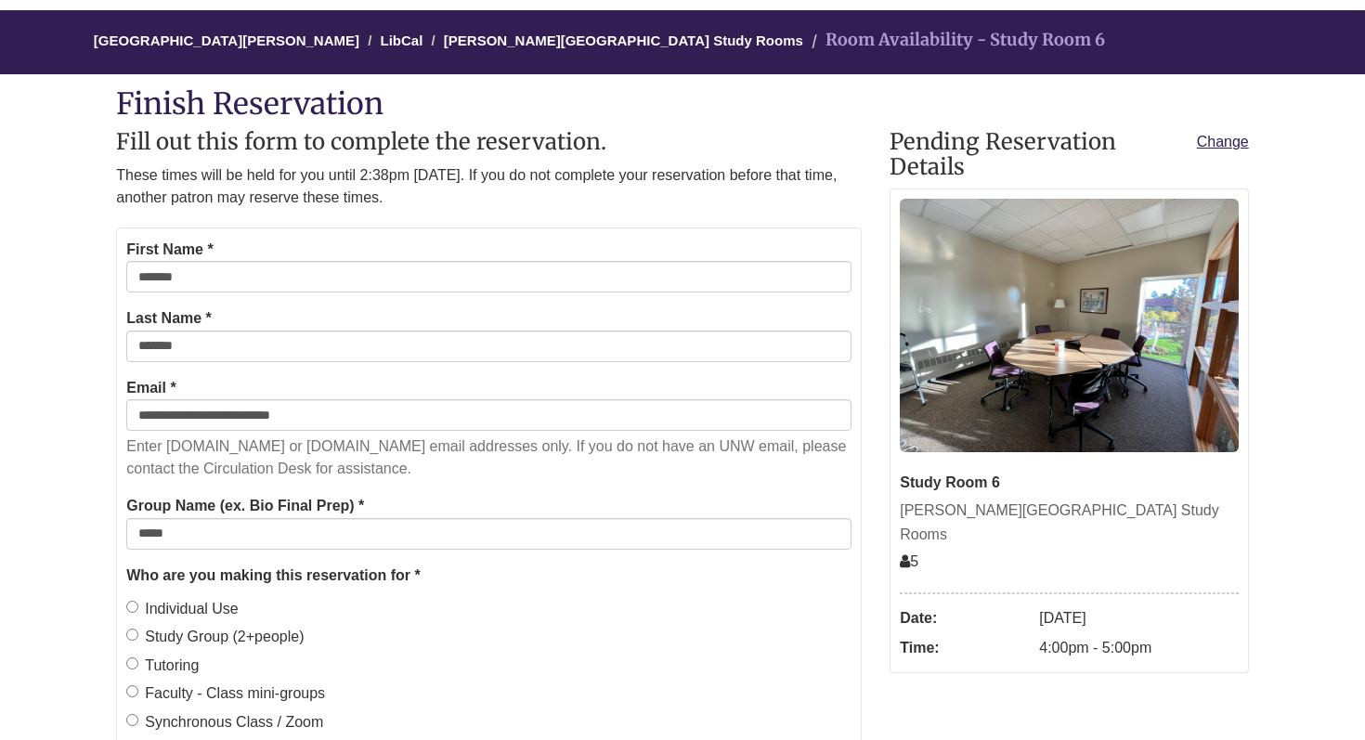
click at [139, 633] on label "Study Group (2+people)" at bounding box center [214, 637] width 177 height 24
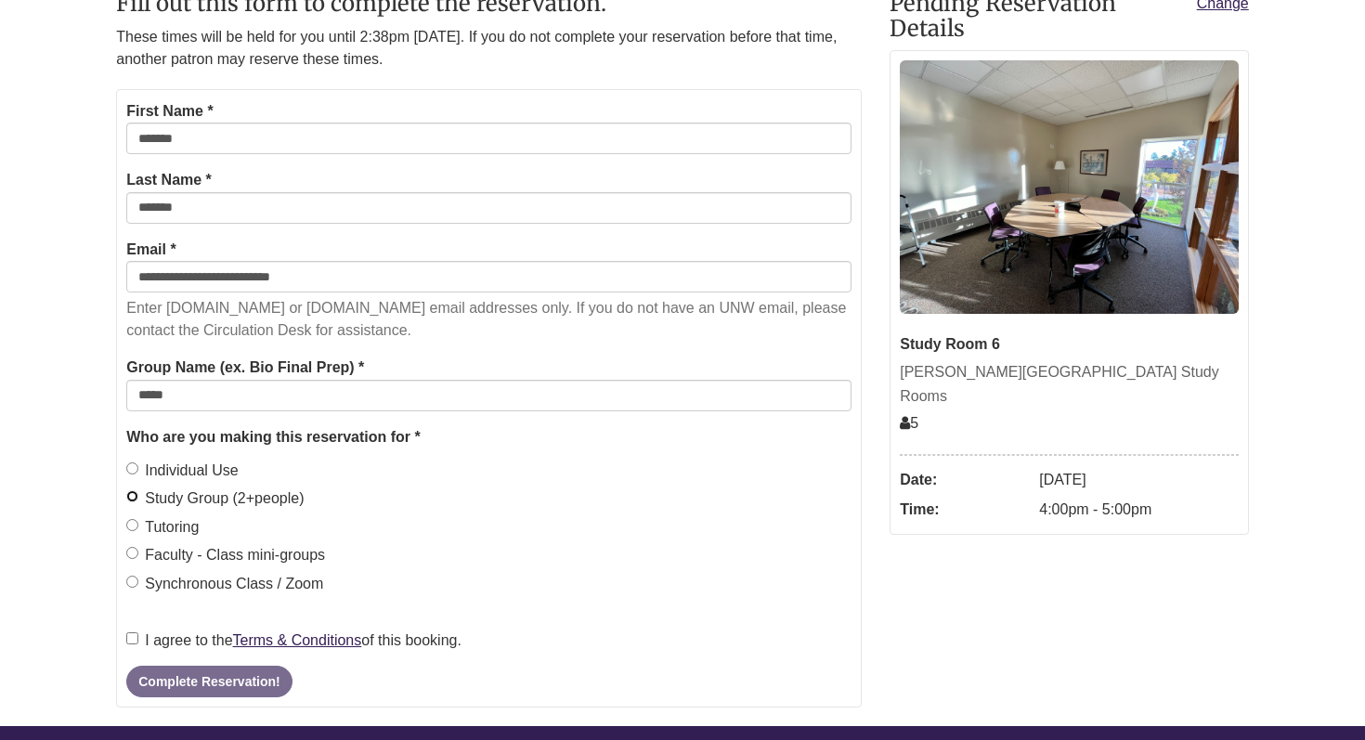
scroll to position [362, 0]
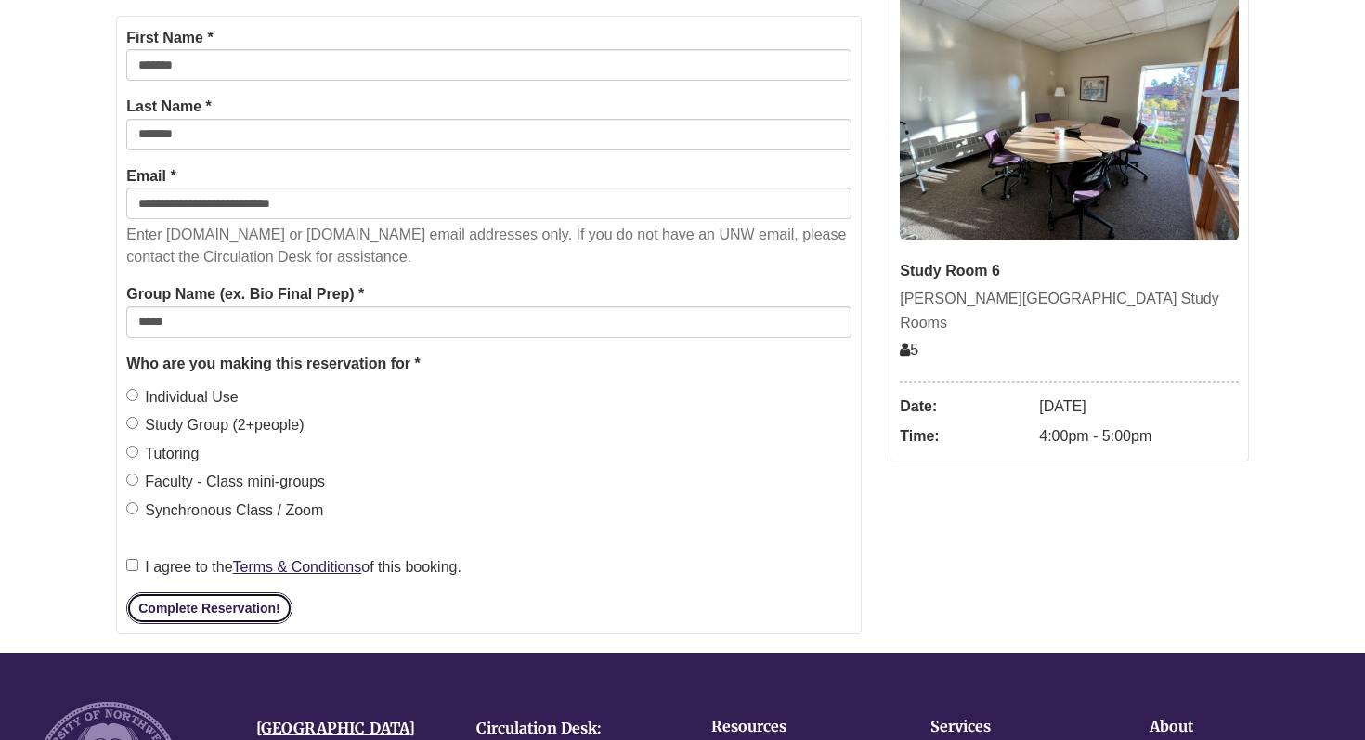
click at [157, 600] on button "Complete Reservation!" at bounding box center [208, 609] width 165 height 32
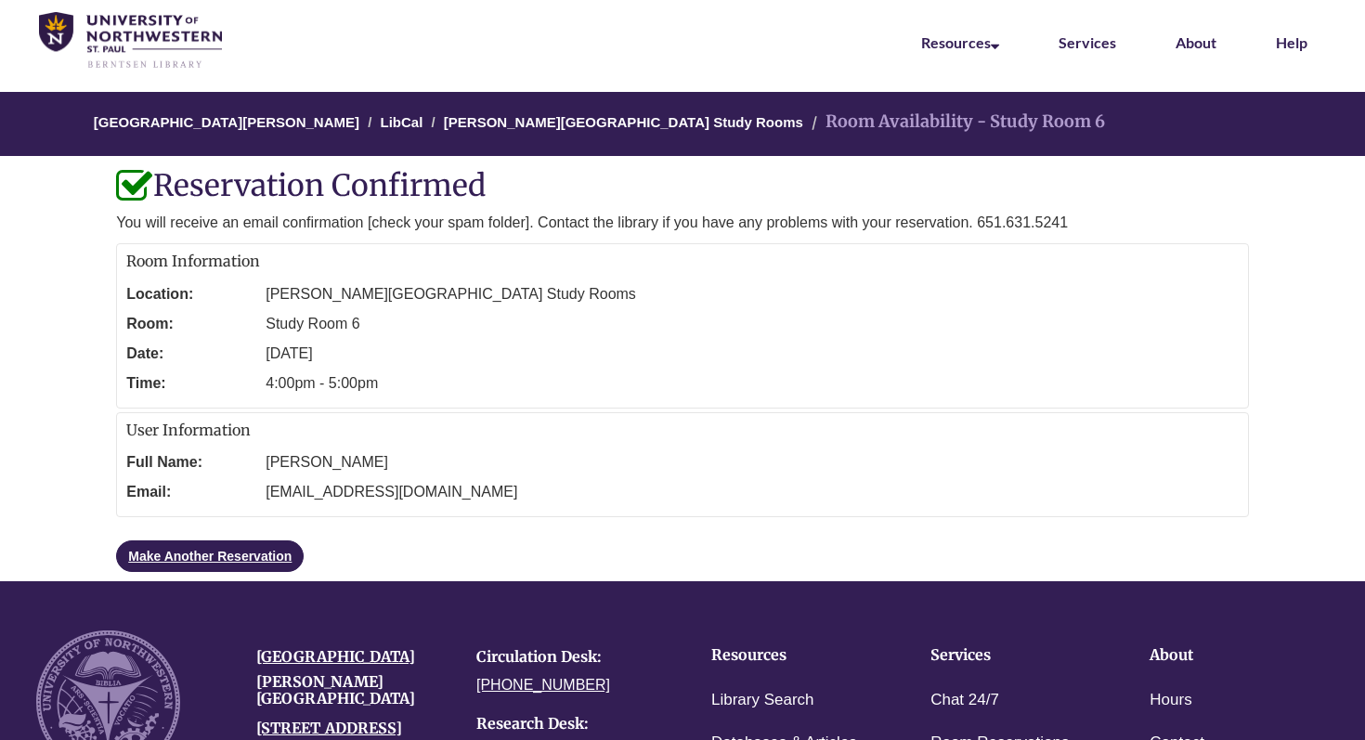
scroll to position [59, 0]
